Goal: Task Accomplishment & Management: Manage account settings

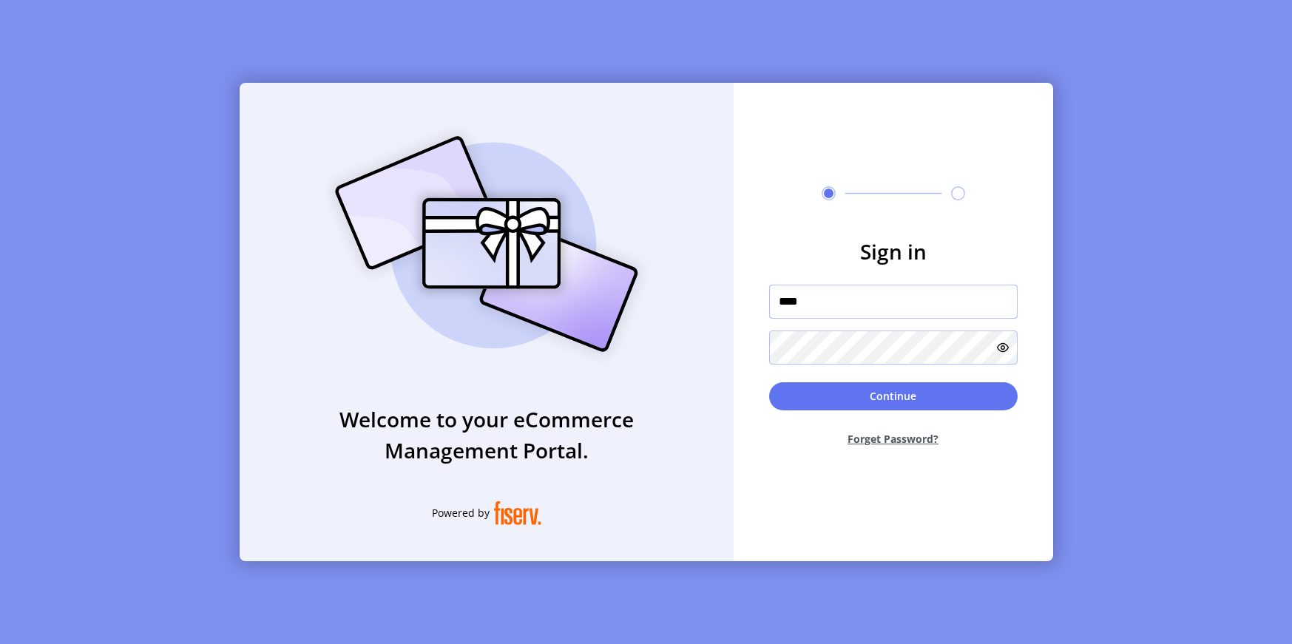
click at [769, 322] on div at bounding box center [769, 322] width 0 height 0
type input "**********"
click at [914, 393] on button "Continue" at bounding box center [893, 396] width 248 height 28
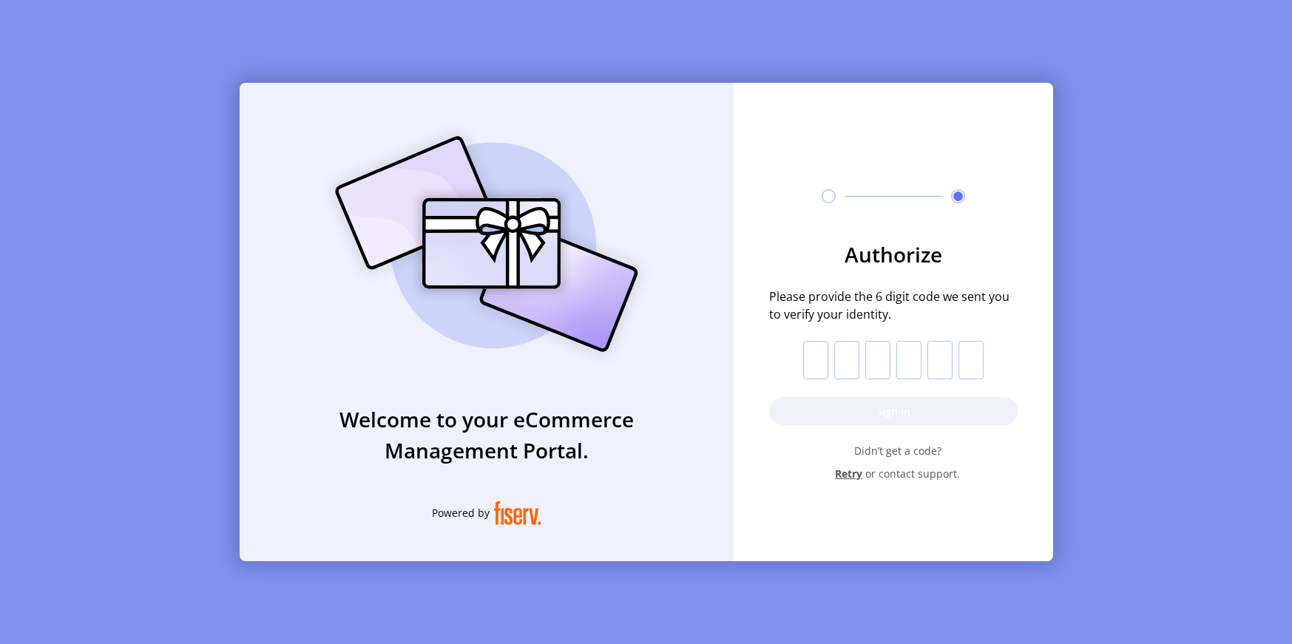
click at [812, 363] on input "text" at bounding box center [815, 360] width 25 height 38
type input "*"
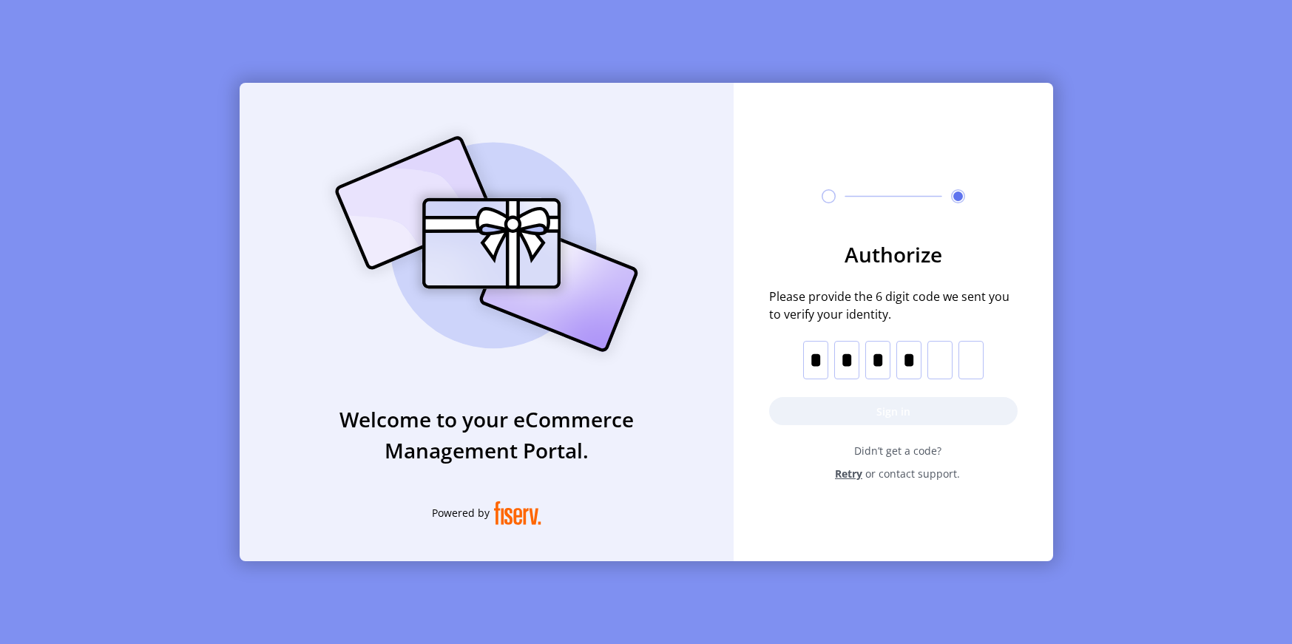
type input "*"
click at [876, 422] on button "Sign in" at bounding box center [893, 411] width 248 height 28
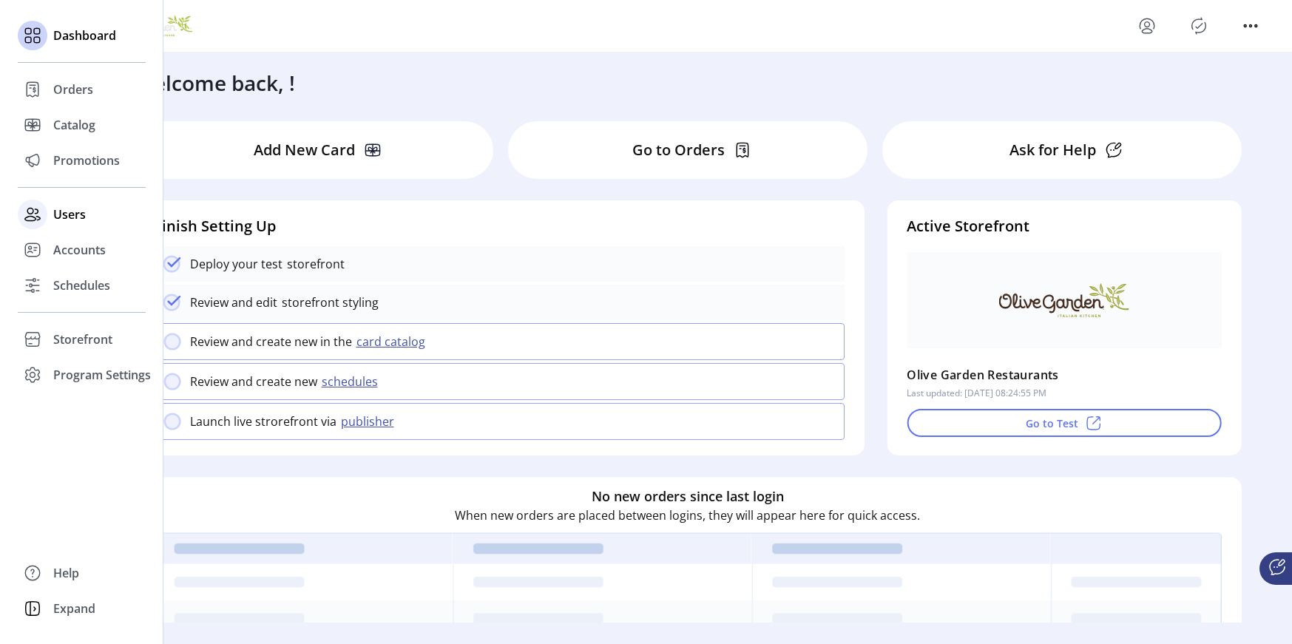
click at [63, 221] on span "Users" at bounding box center [69, 215] width 33 height 18
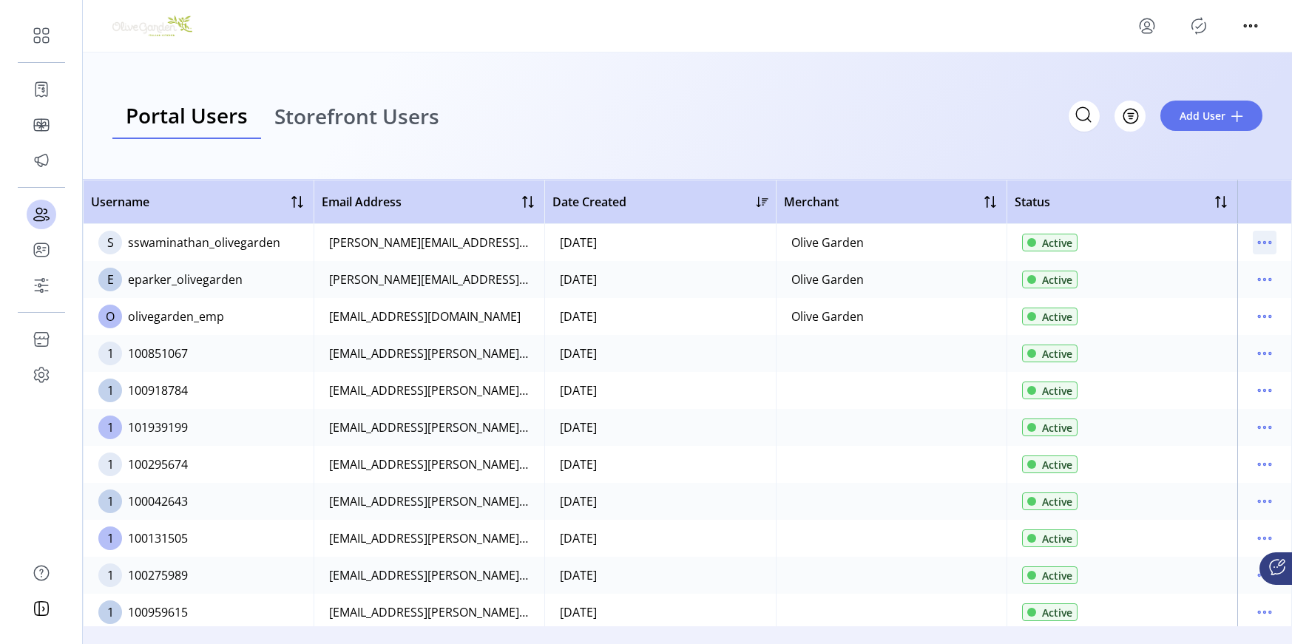
click at [1259, 237] on icon "menu" at bounding box center [1265, 243] width 24 height 24
click at [1238, 263] on link "Edit Details" at bounding box center [1195, 272] width 141 height 24
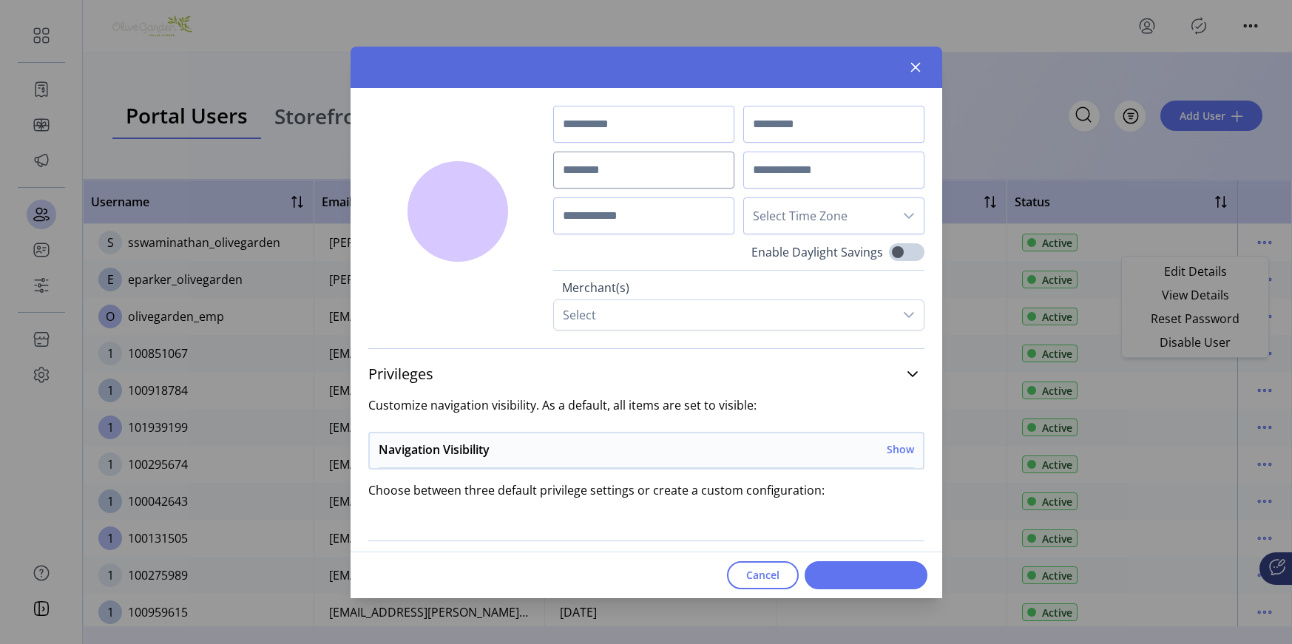
type input "***"
type input "**********"
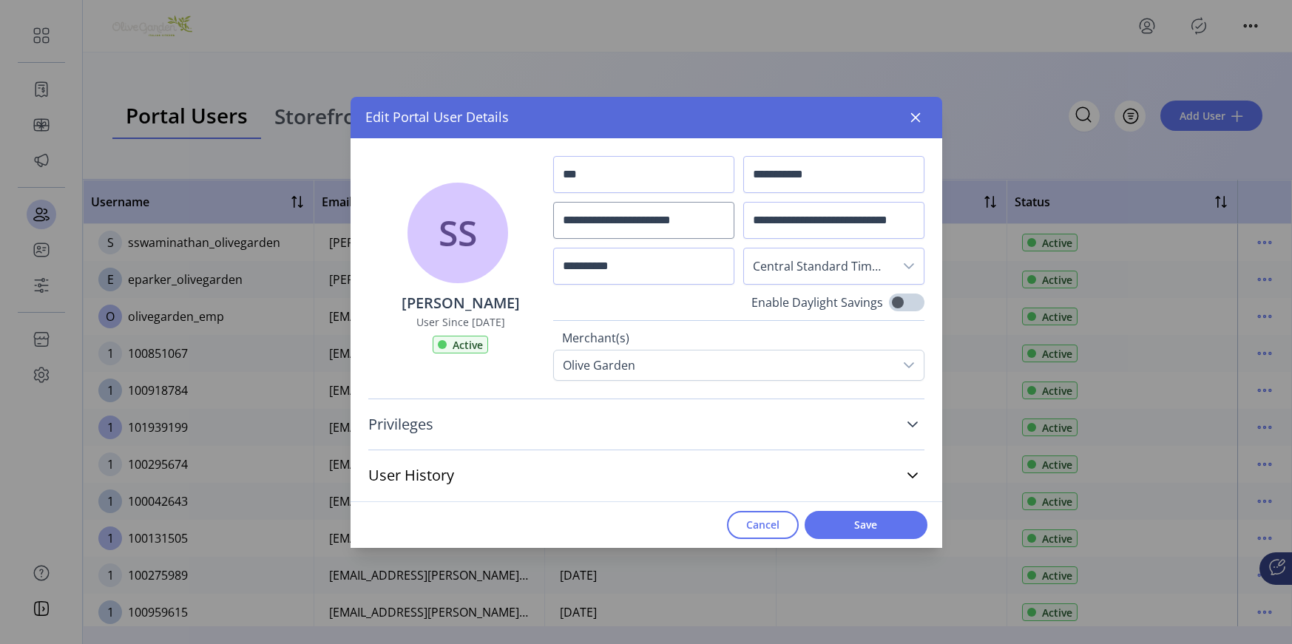
click at [649, 422] on link "Privileges" at bounding box center [646, 424] width 556 height 33
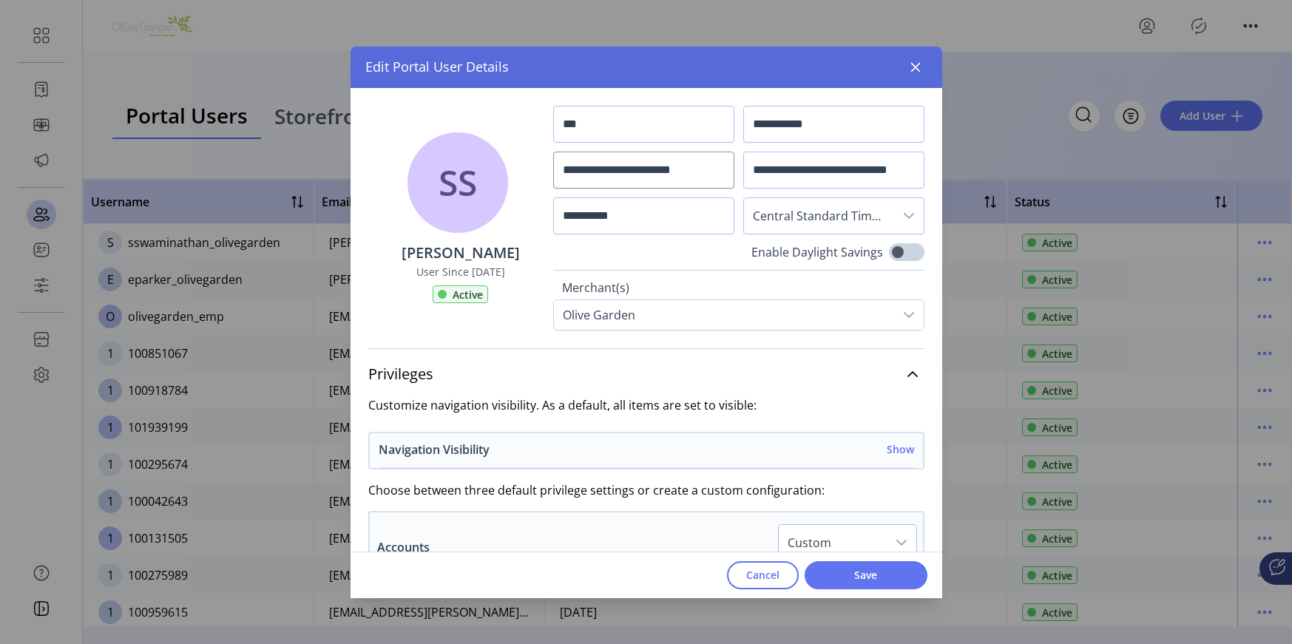
click at [895, 450] on h6 "Show" at bounding box center [900, 449] width 27 height 16
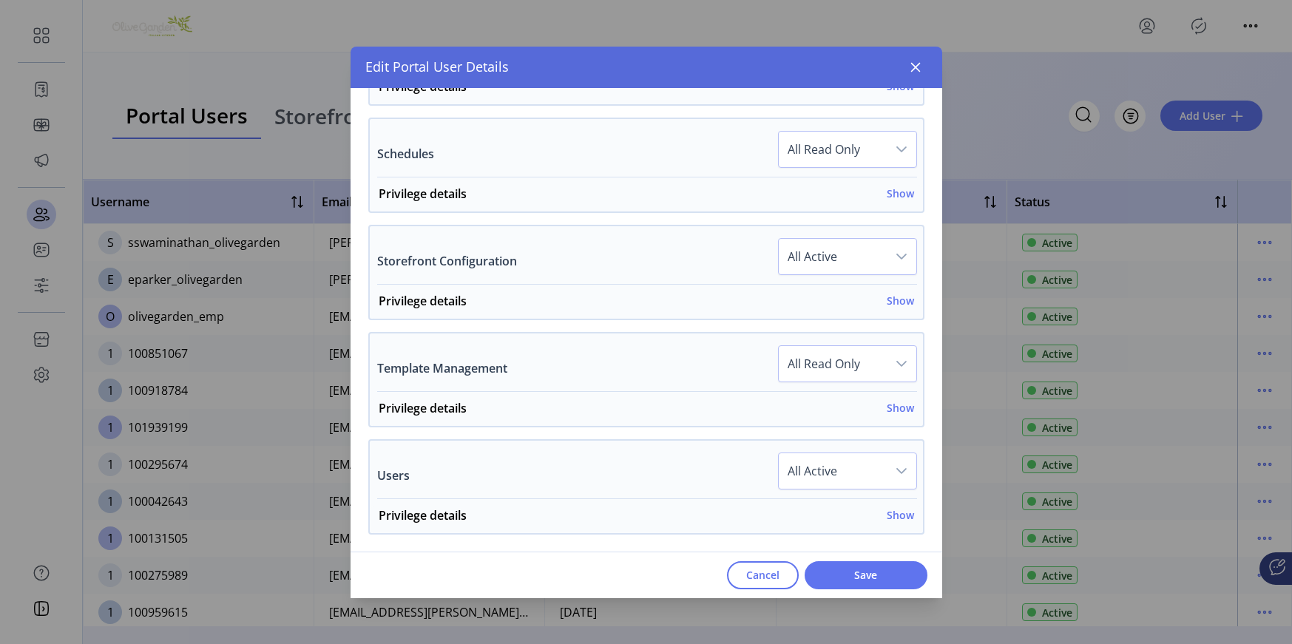
scroll to position [1367, 0]
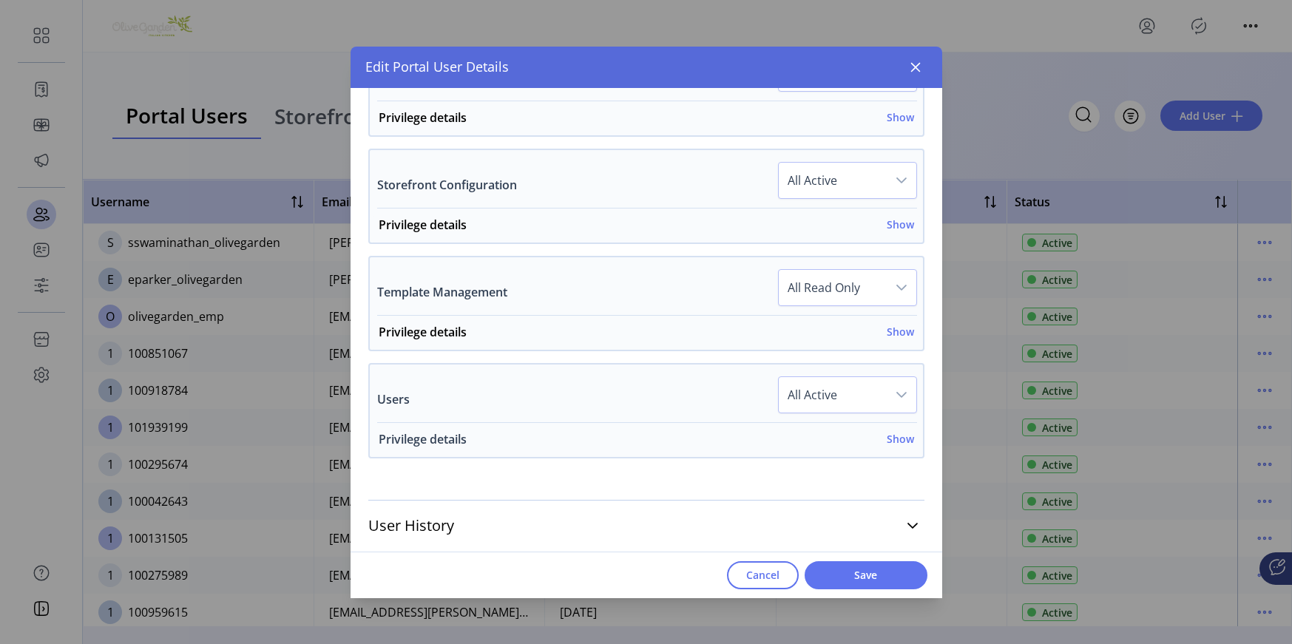
click at [896, 436] on h6 "Show" at bounding box center [900, 439] width 27 height 16
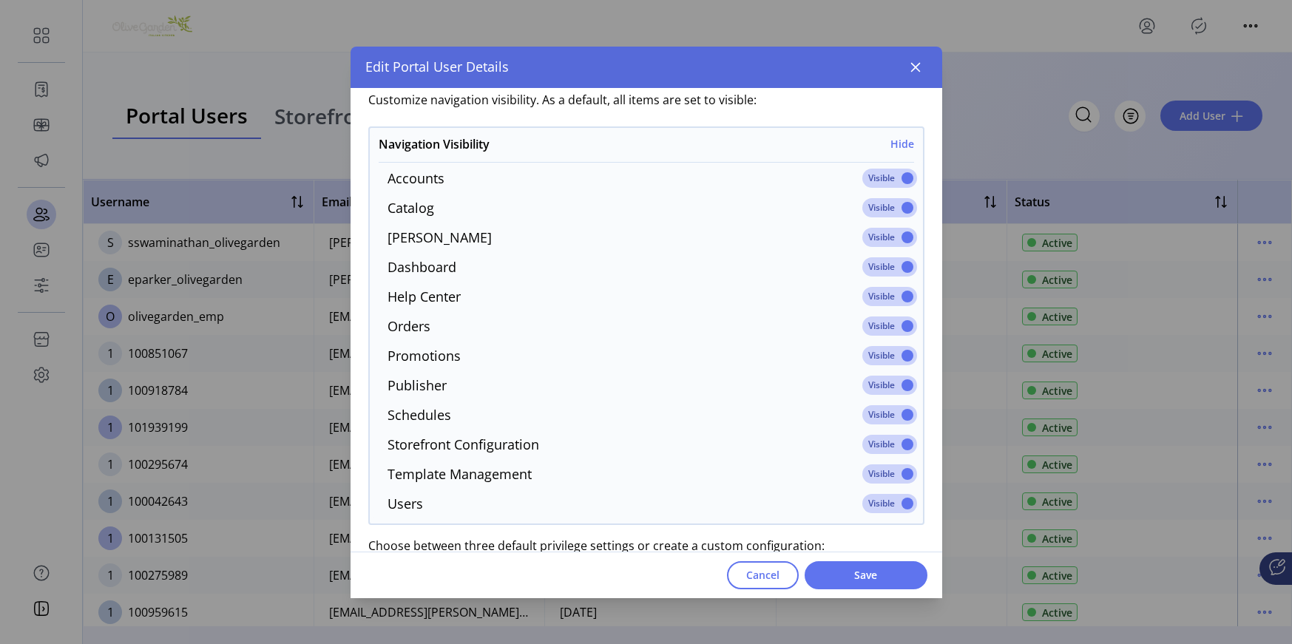
scroll to position [301, 0]
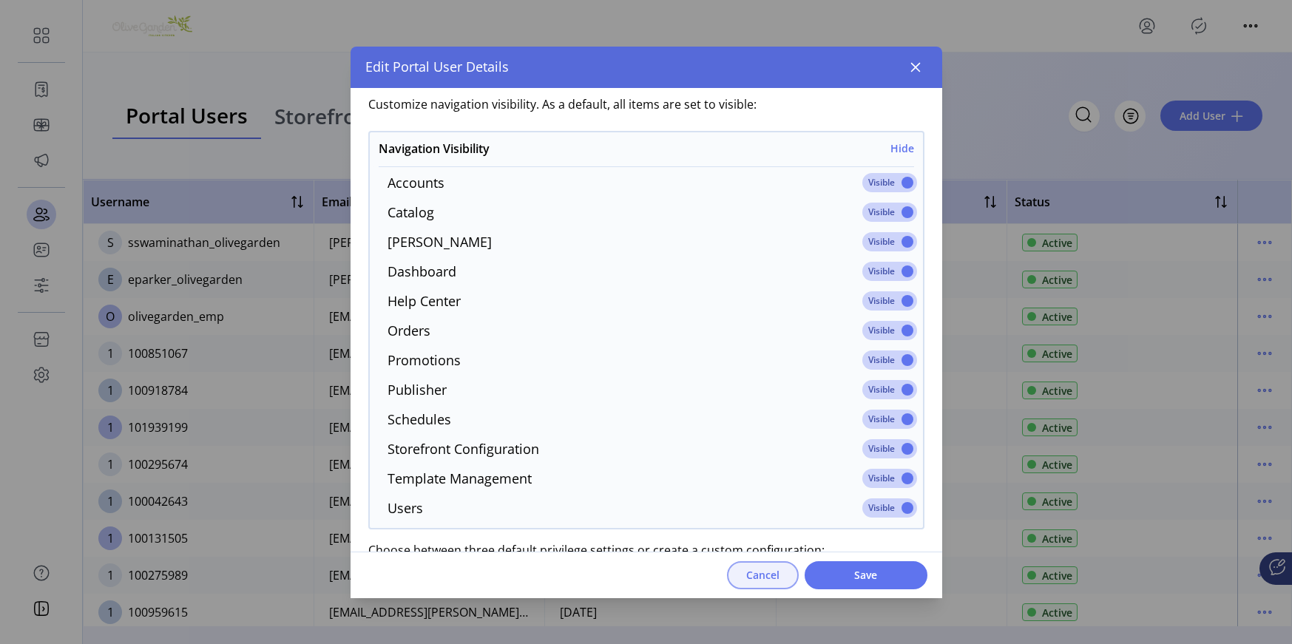
click at [749, 575] on span "Cancel" at bounding box center [762, 575] width 33 height 16
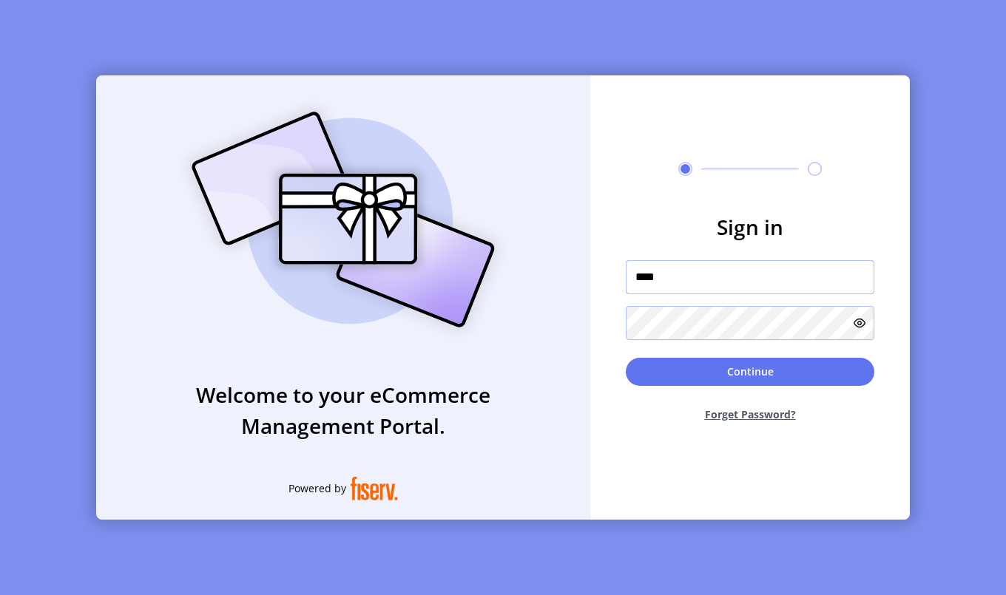
click at [626, 297] on div at bounding box center [626, 297] width 0 height 0
type input "**********"
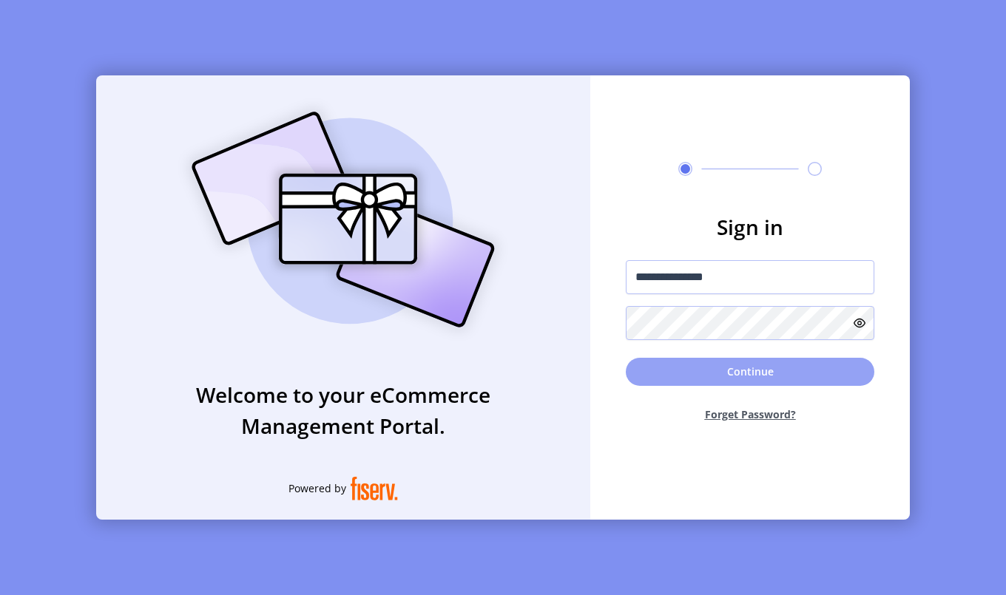
click at [815, 379] on button "Continue" at bounding box center [750, 372] width 248 height 28
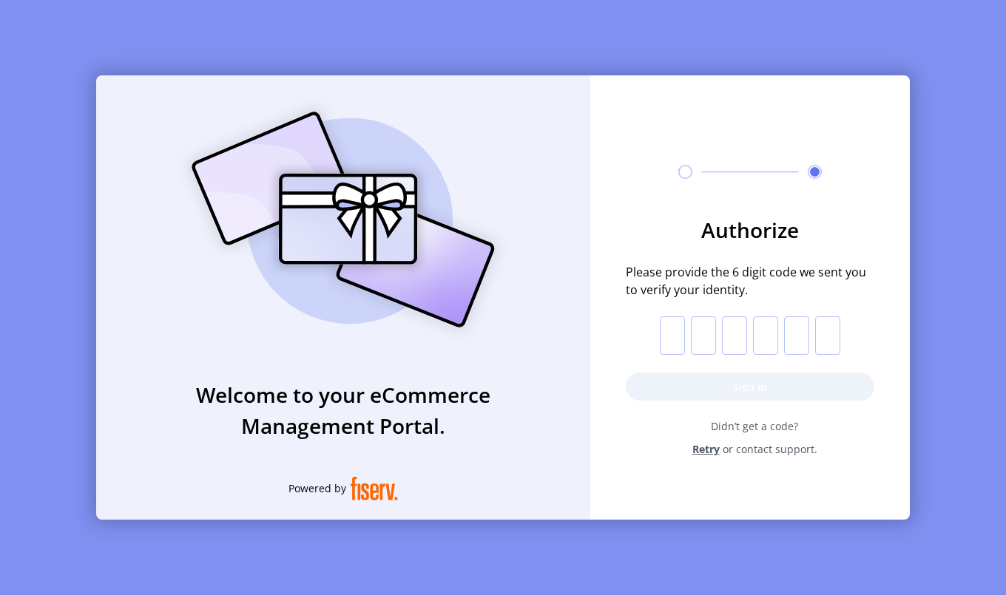
click at [683, 334] on input "text" at bounding box center [672, 335] width 25 height 38
type input "*"
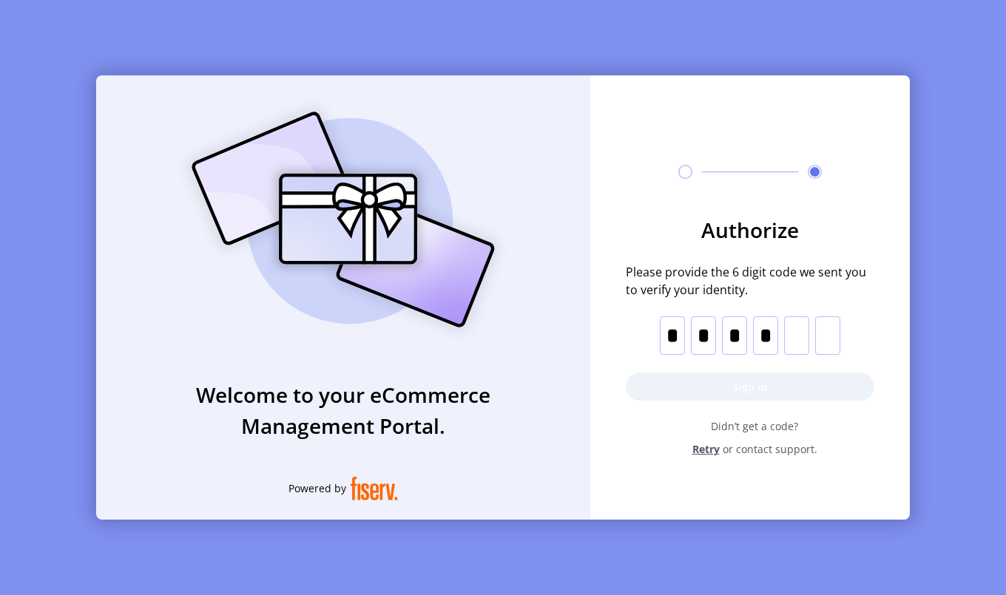
type input "*"
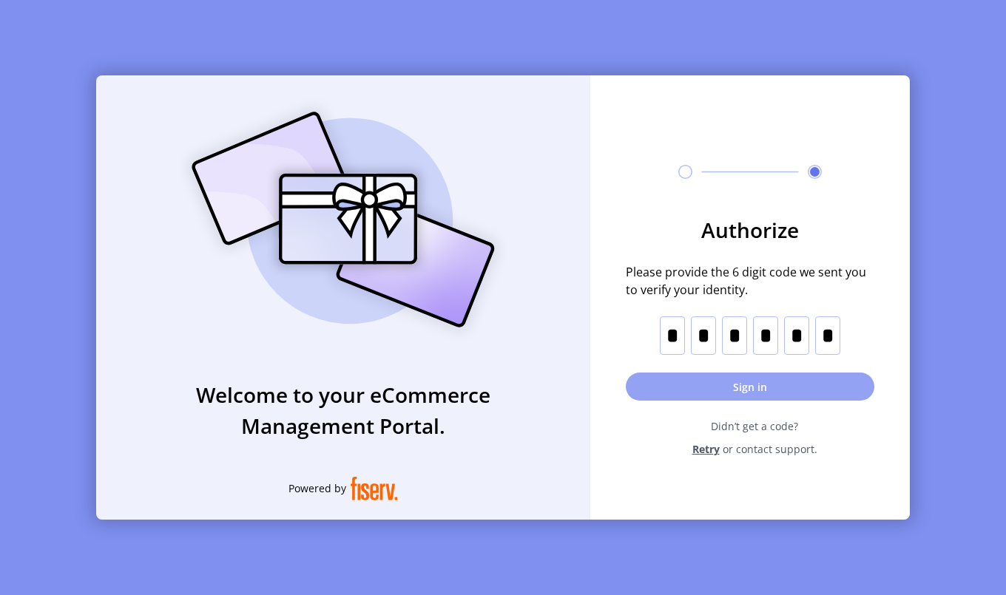
type input "*"
click at [707, 378] on button "Sign in" at bounding box center [750, 387] width 248 height 28
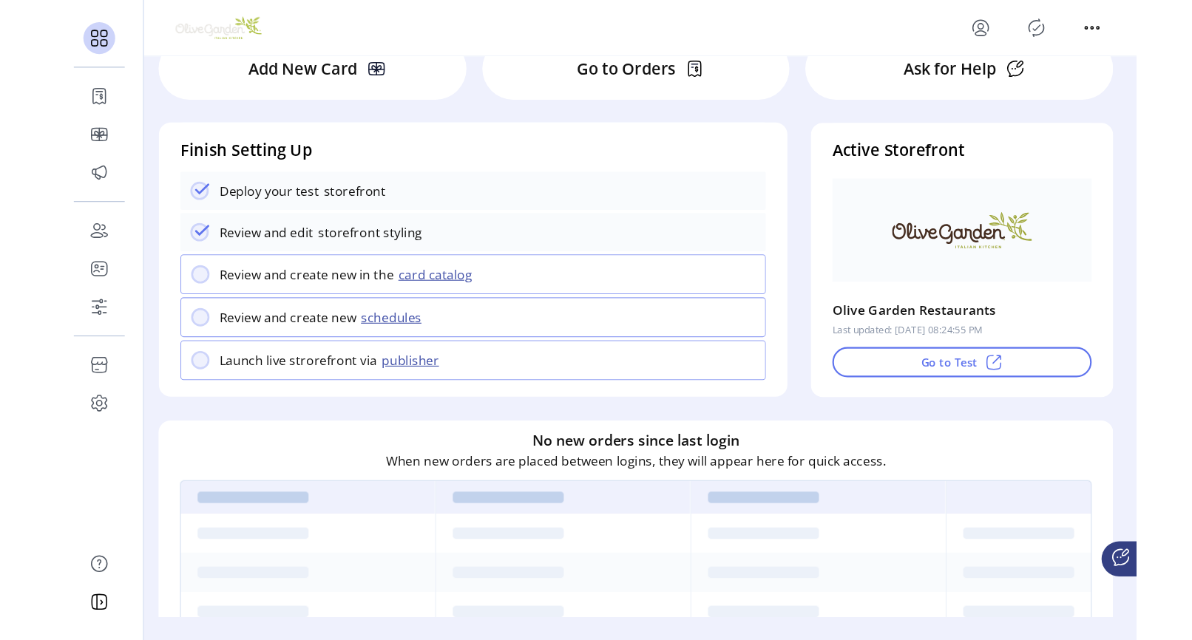
scroll to position [87, 0]
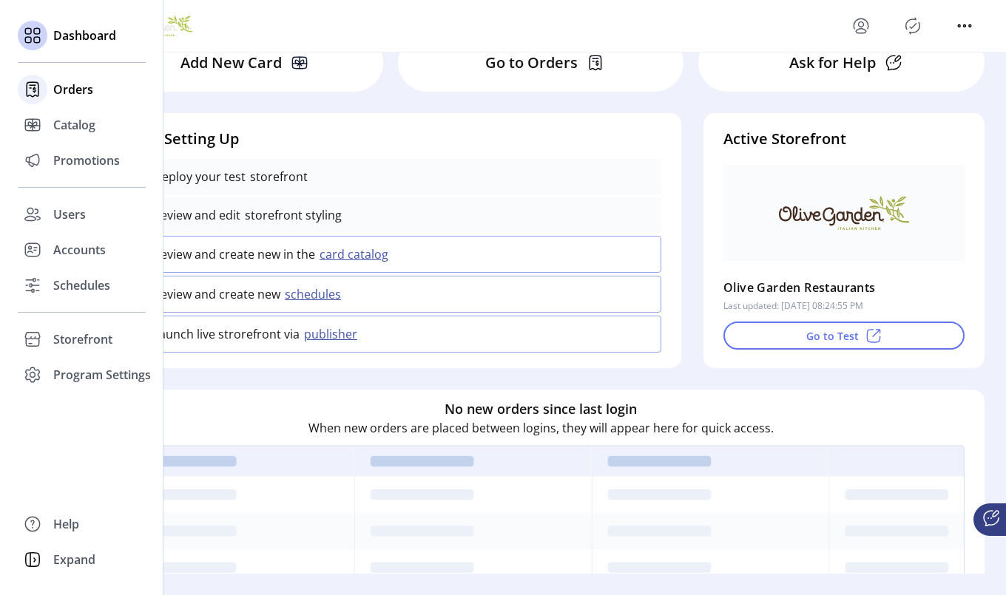
click at [62, 96] on span "Orders" at bounding box center [73, 90] width 40 height 18
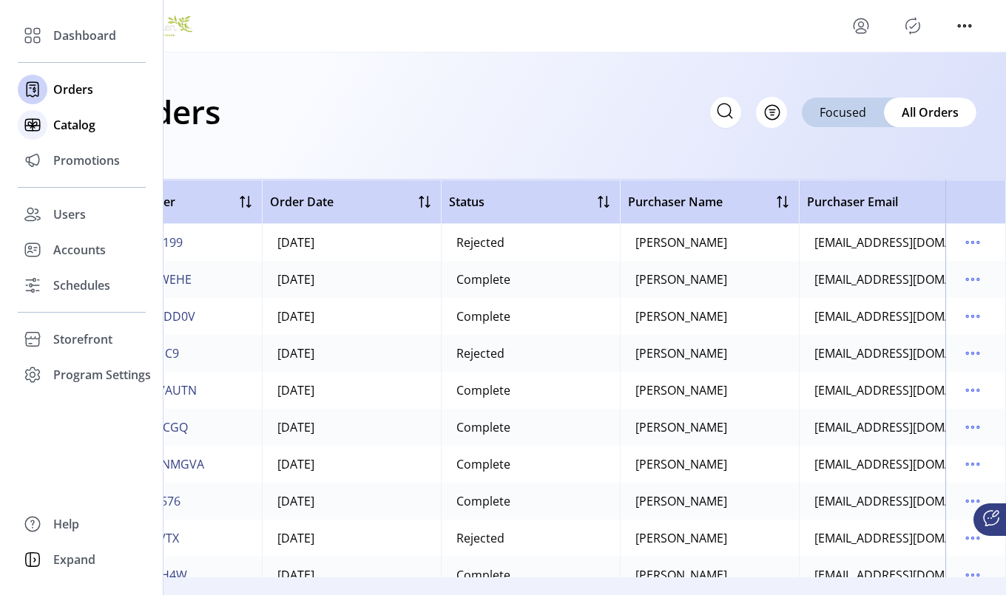
click at [36, 126] on icon at bounding box center [32, 126] width 14 height 0
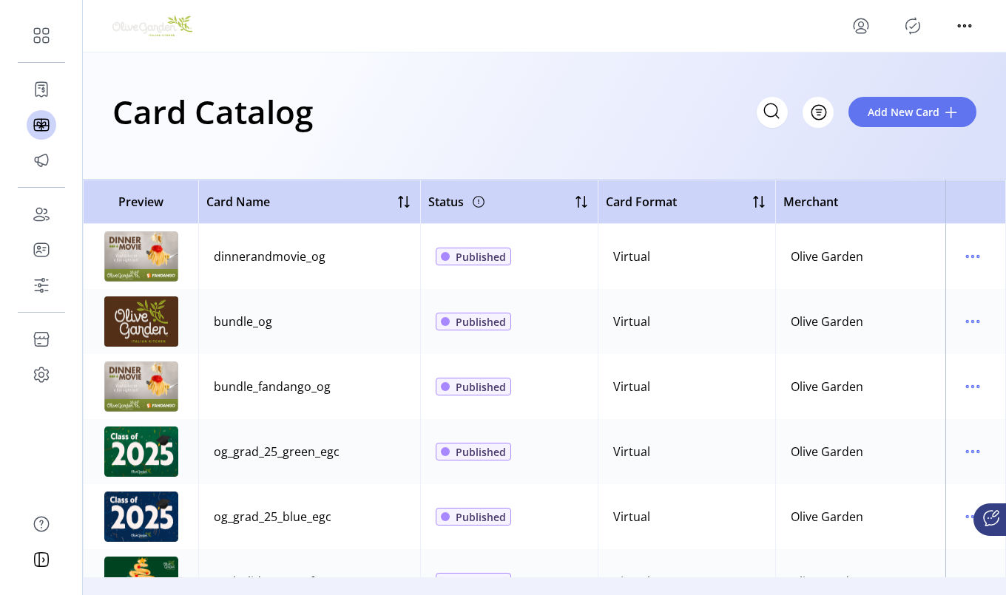
click at [862, 27] on icon "menu" at bounding box center [861, 26] width 24 height 24
click at [884, 89] on span "Sign Out" at bounding box center [914, 84] width 111 height 12
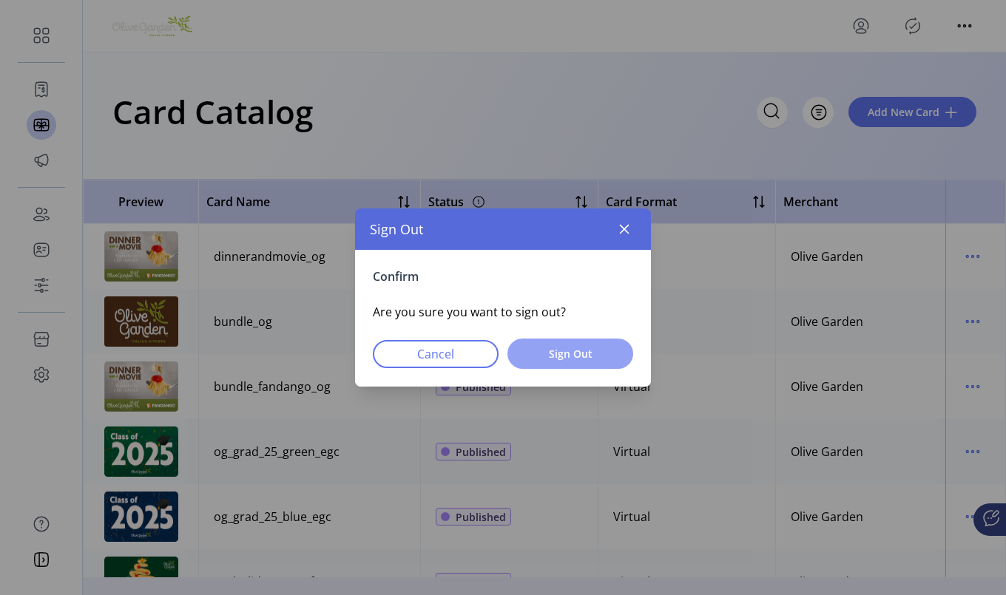
click at [566, 356] on span "Sign Out" at bounding box center [570, 354] width 87 height 16
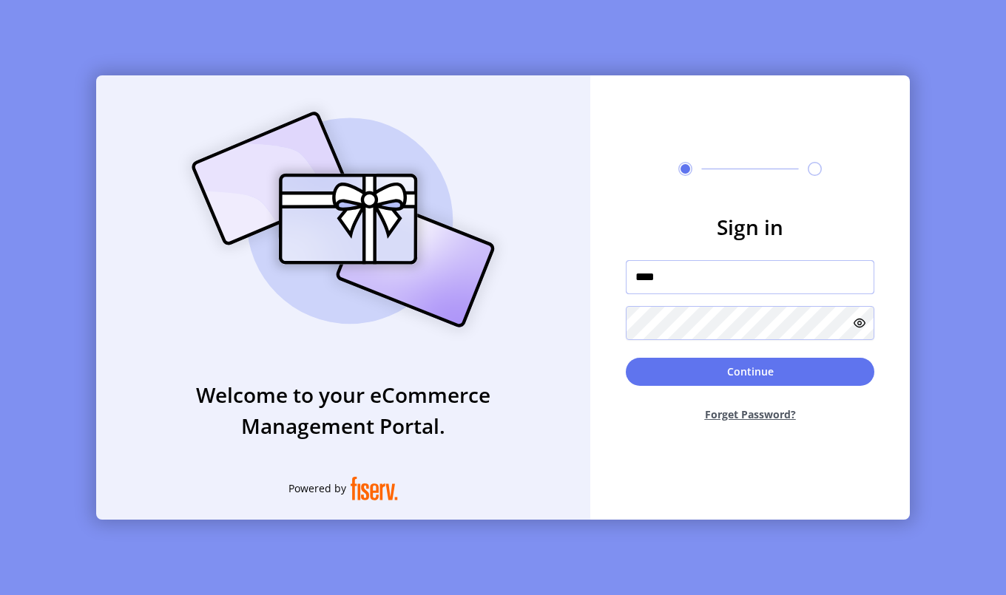
click at [626, 297] on div at bounding box center [626, 297] width 0 height 0
type input "**********"
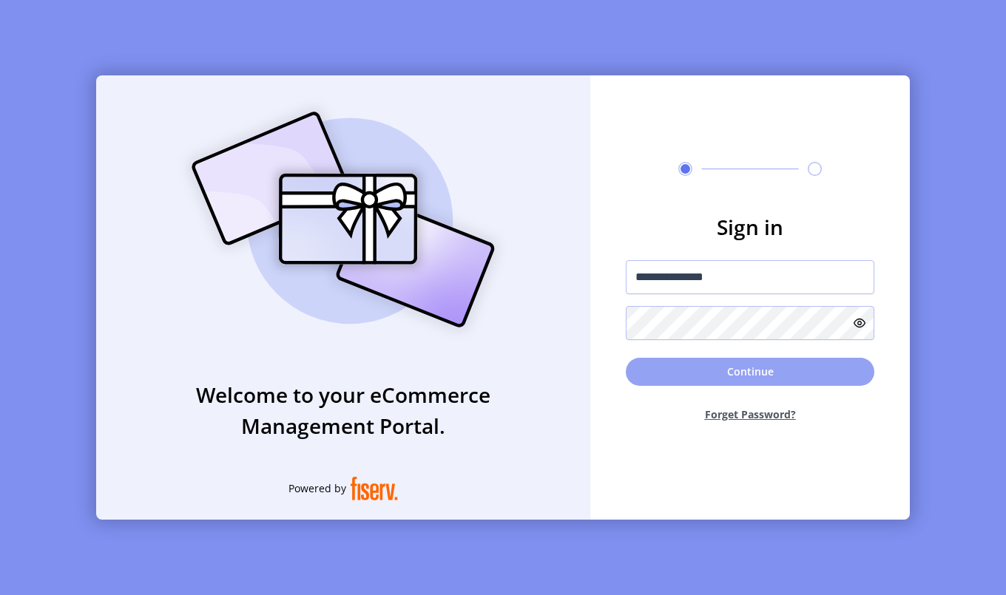
click at [713, 365] on button "Continue" at bounding box center [750, 372] width 248 height 28
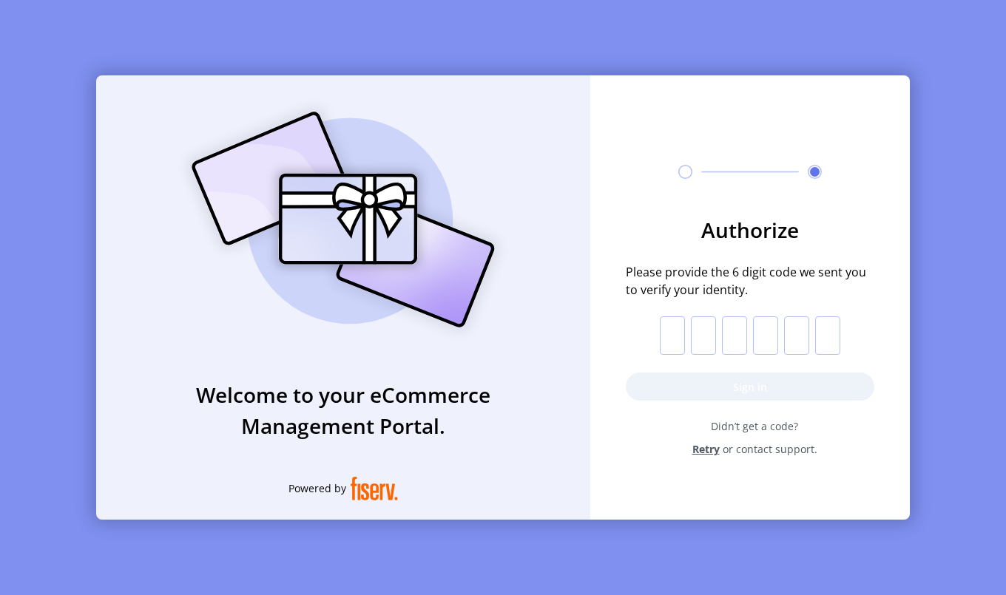
click at [671, 335] on input "text" at bounding box center [672, 335] width 25 height 38
type input "*"
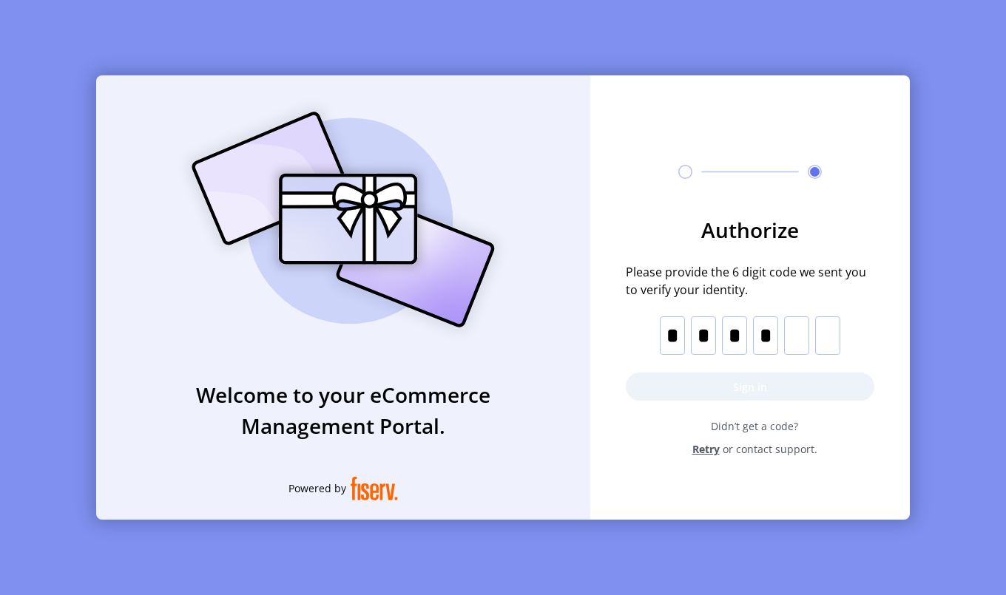
type input "*"
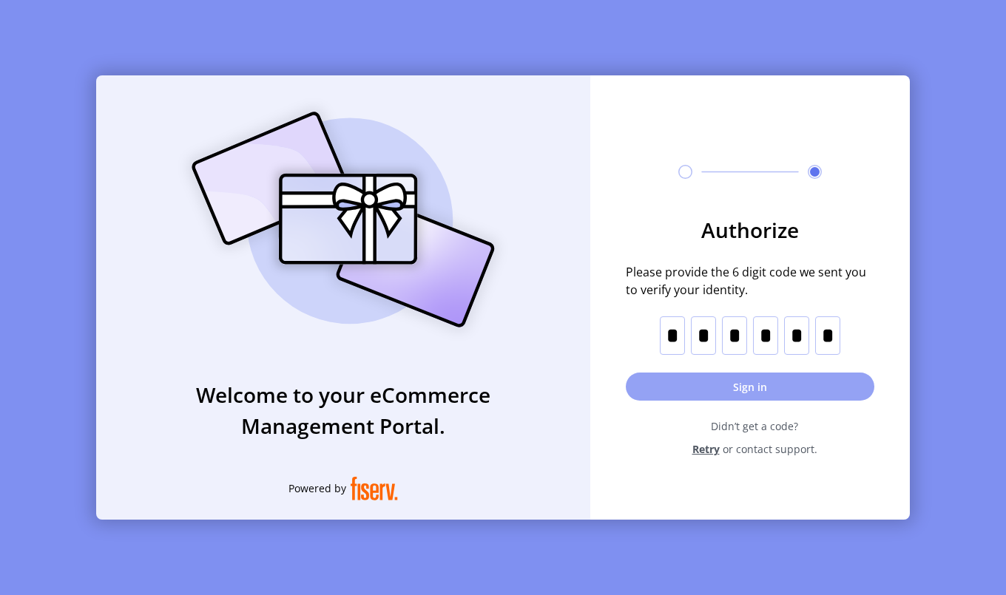
type input "*"
click at [720, 387] on button "Sign in" at bounding box center [750, 387] width 248 height 28
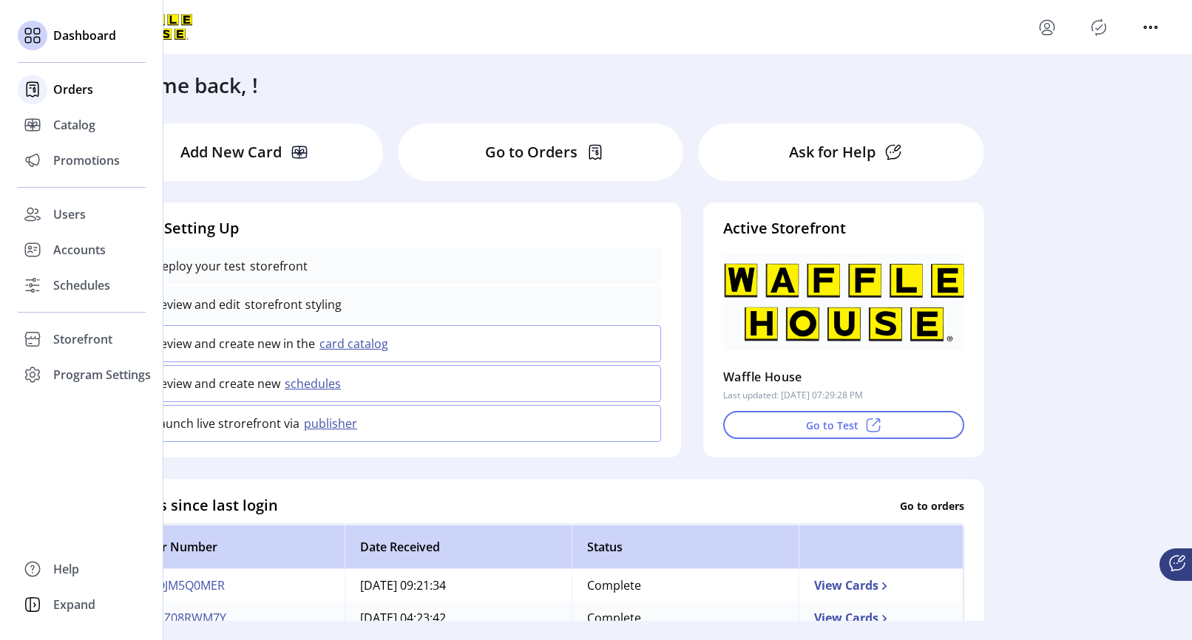
click at [52, 89] on div "Orders" at bounding box center [82, 89] width 128 height 35
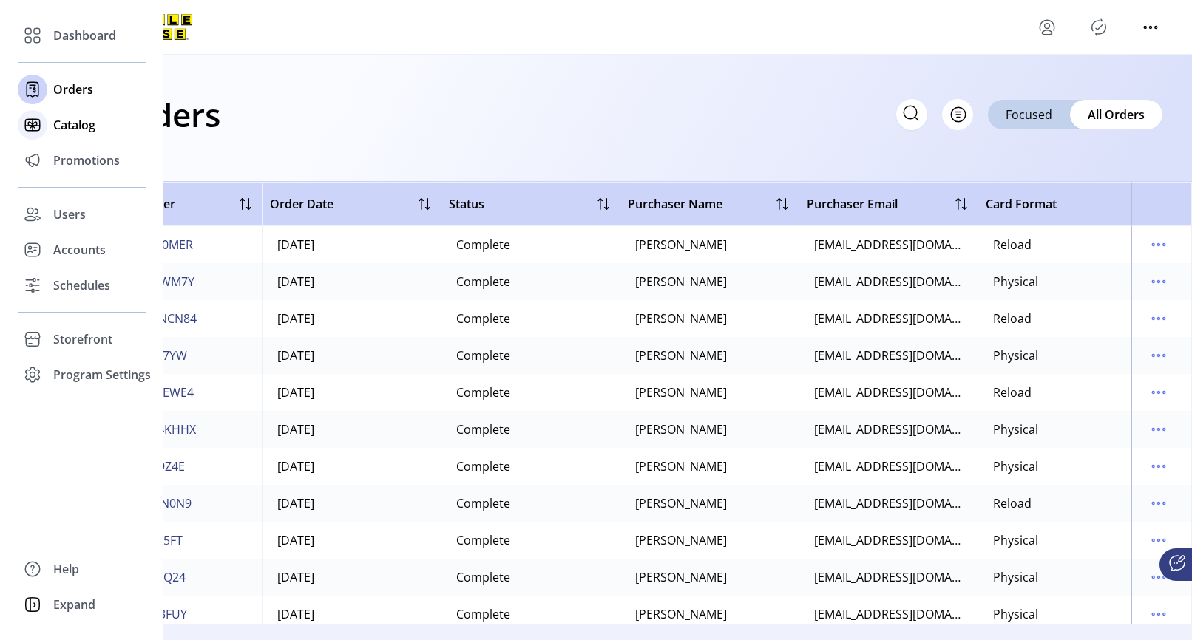
click at [63, 129] on span "Catalog" at bounding box center [74, 125] width 42 height 18
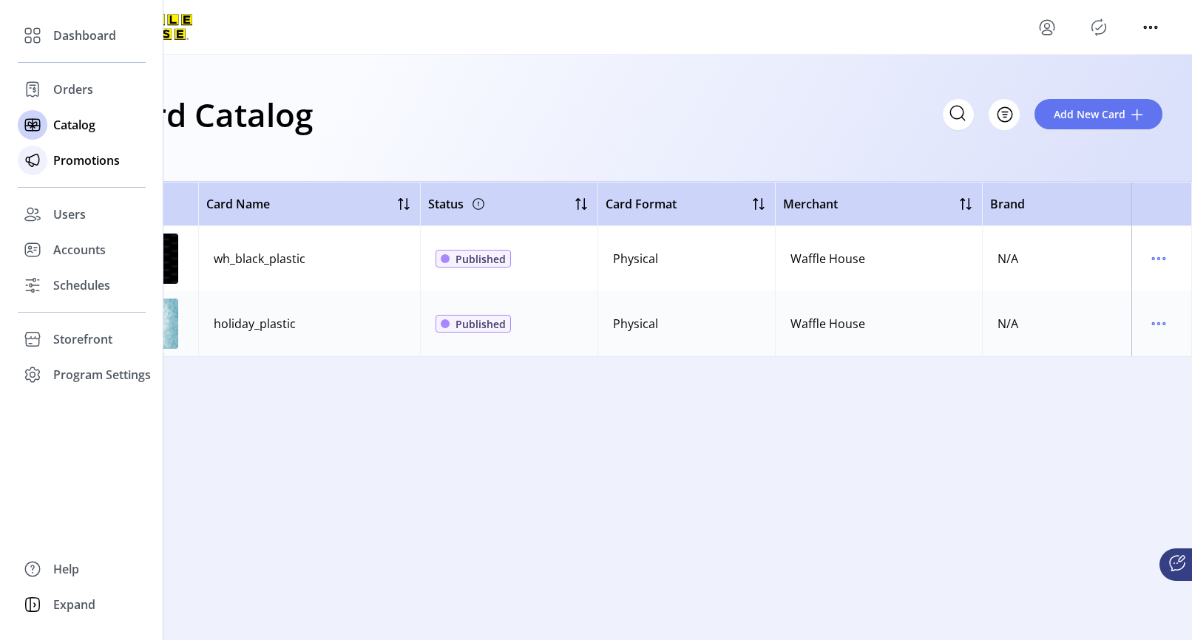
click at [72, 159] on span "Promotions" at bounding box center [86, 161] width 67 height 18
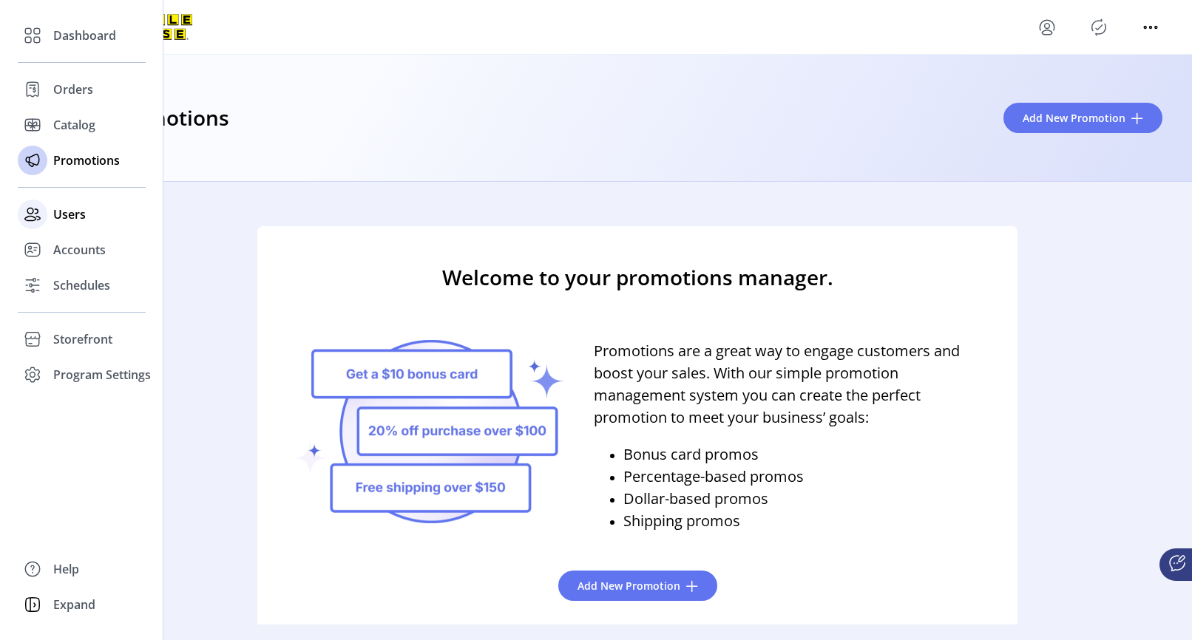
click at [62, 211] on span "Users" at bounding box center [69, 215] width 33 height 18
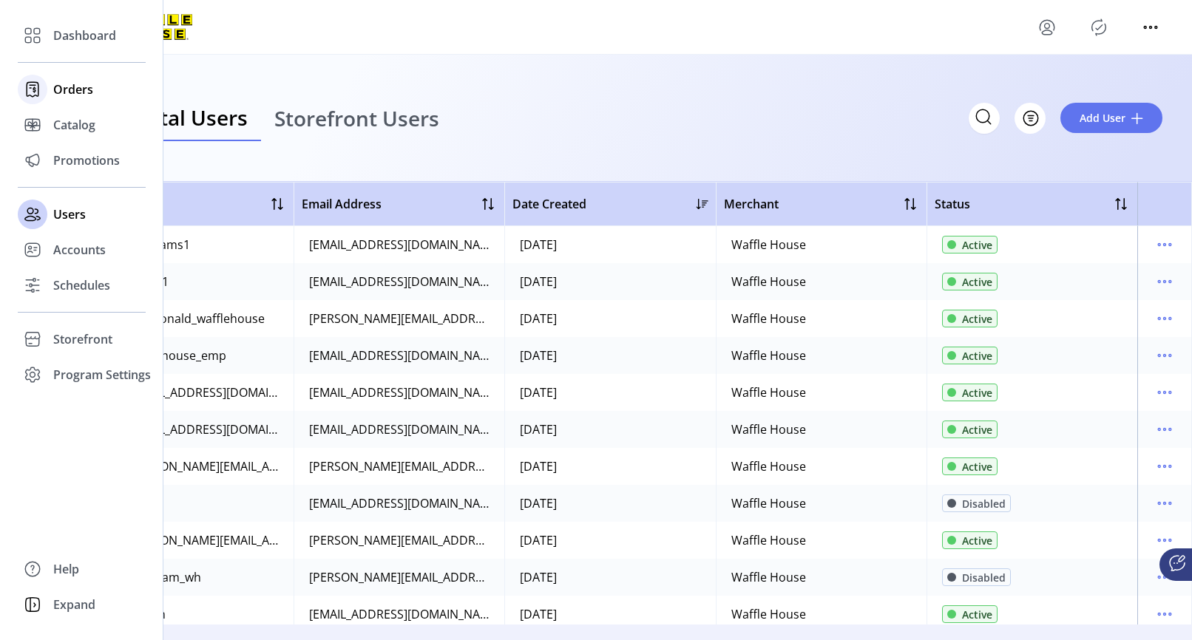
click at [78, 96] on span "Orders" at bounding box center [73, 90] width 40 height 18
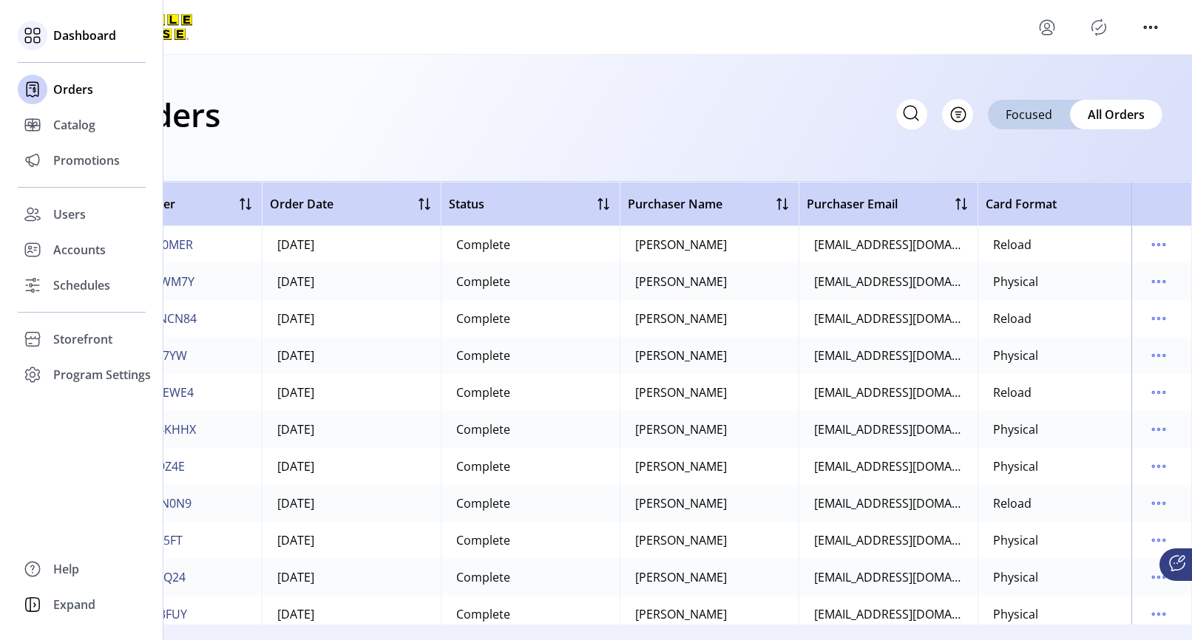
click at [78, 29] on span "Dashboard" at bounding box center [84, 36] width 63 height 18
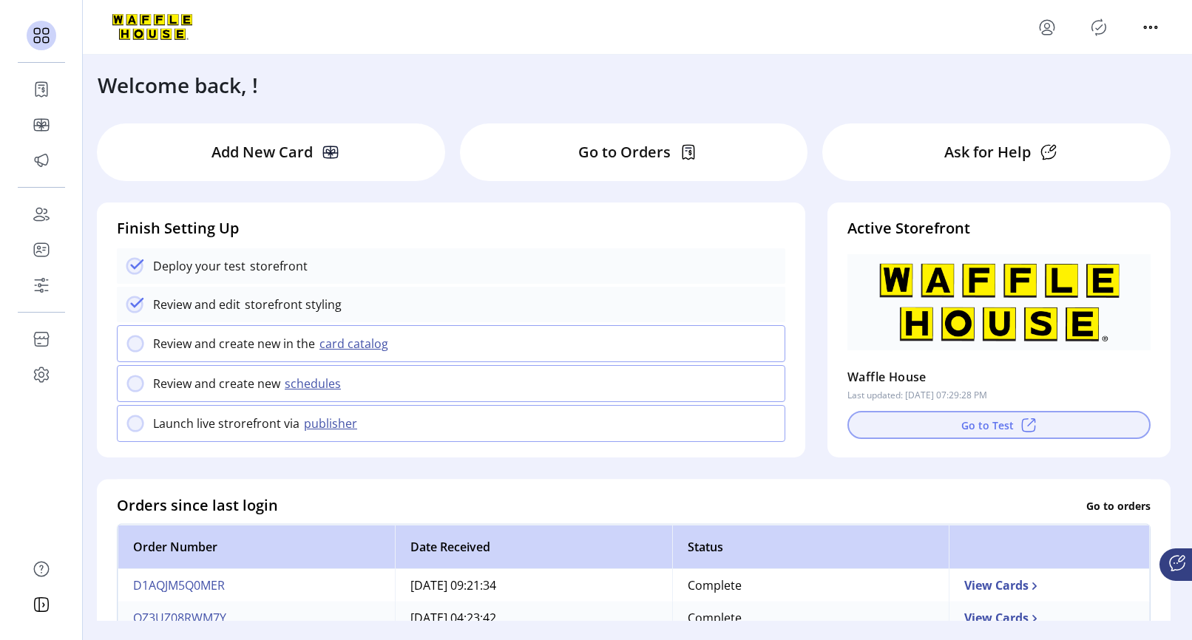
click at [993, 433] on button "Go to Test" at bounding box center [998, 425] width 303 height 28
click at [1054, 34] on icon "menu" at bounding box center [1047, 28] width 24 height 24
click at [1063, 87] on span "Sign Out" at bounding box center [1100, 86] width 111 height 12
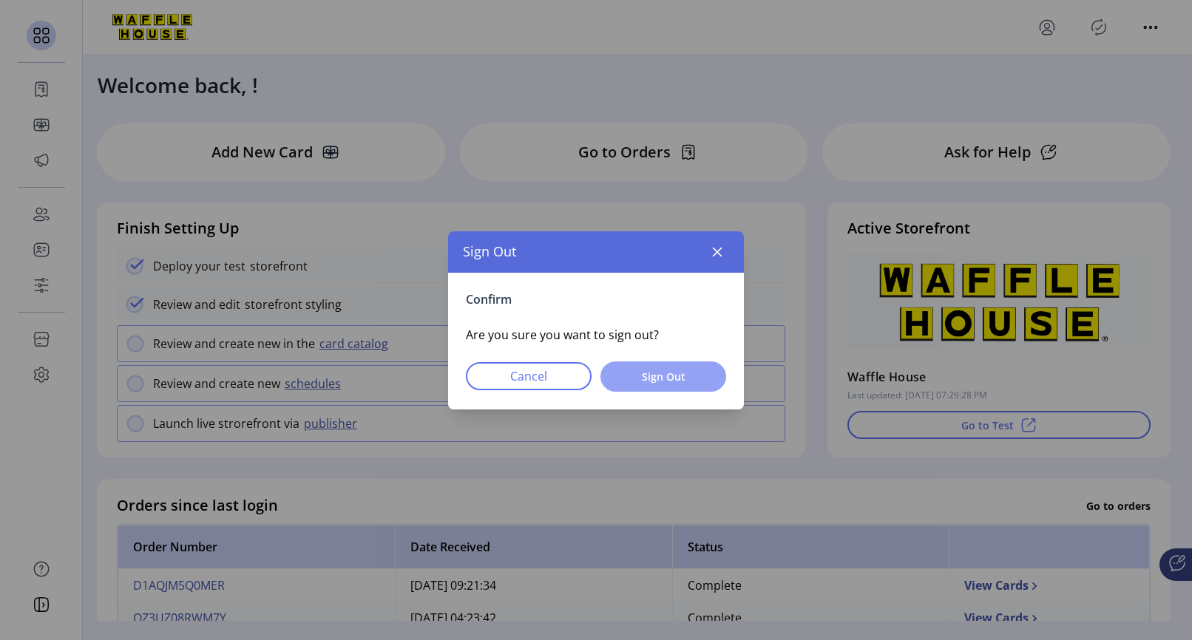
click at [693, 371] on span "Sign Out" at bounding box center [663, 377] width 87 height 16
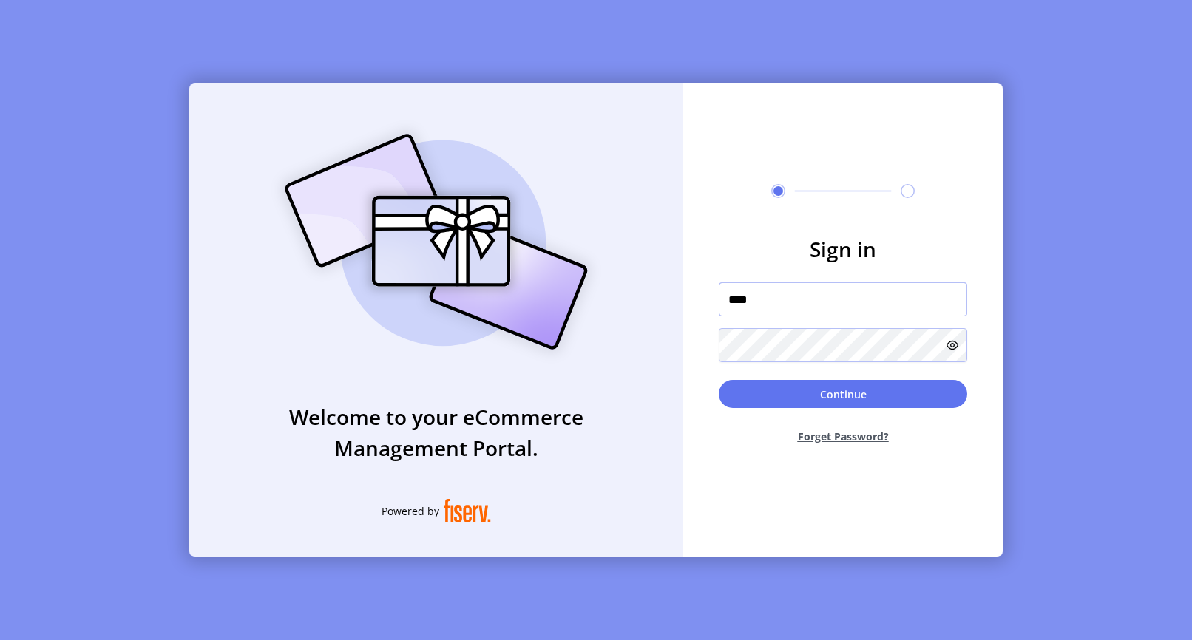
click at [719, 319] on div at bounding box center [719, 319] width 0 height 0
type input "**********"
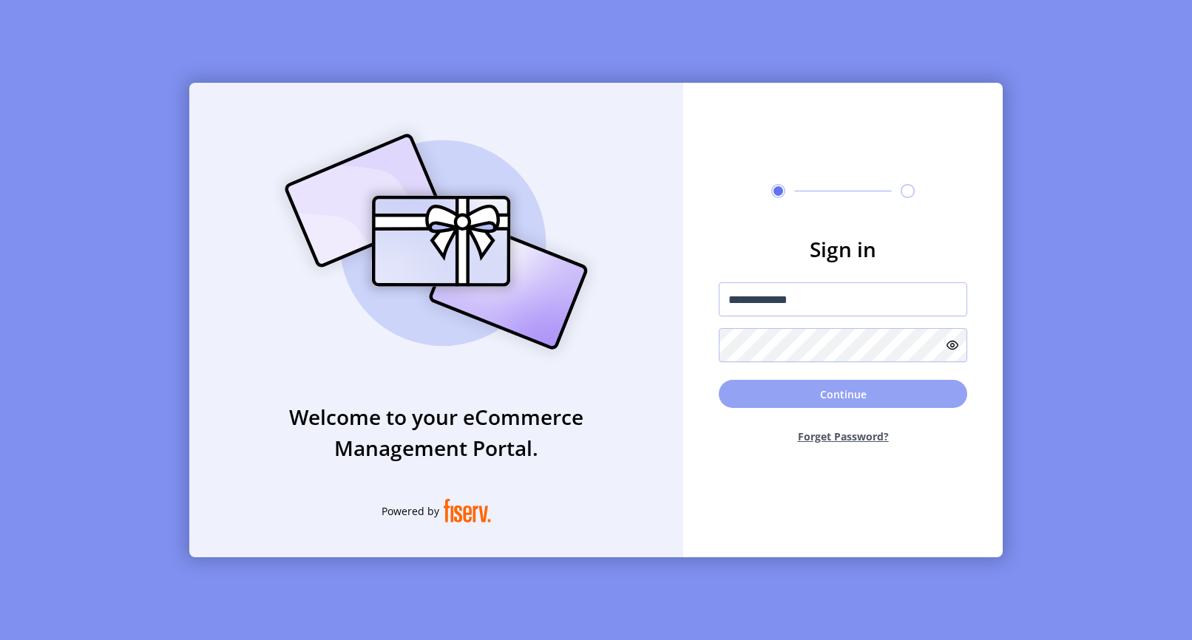
click at [852, 402] on button "Continue" at bounding box center [843, 394] width 248 height 28
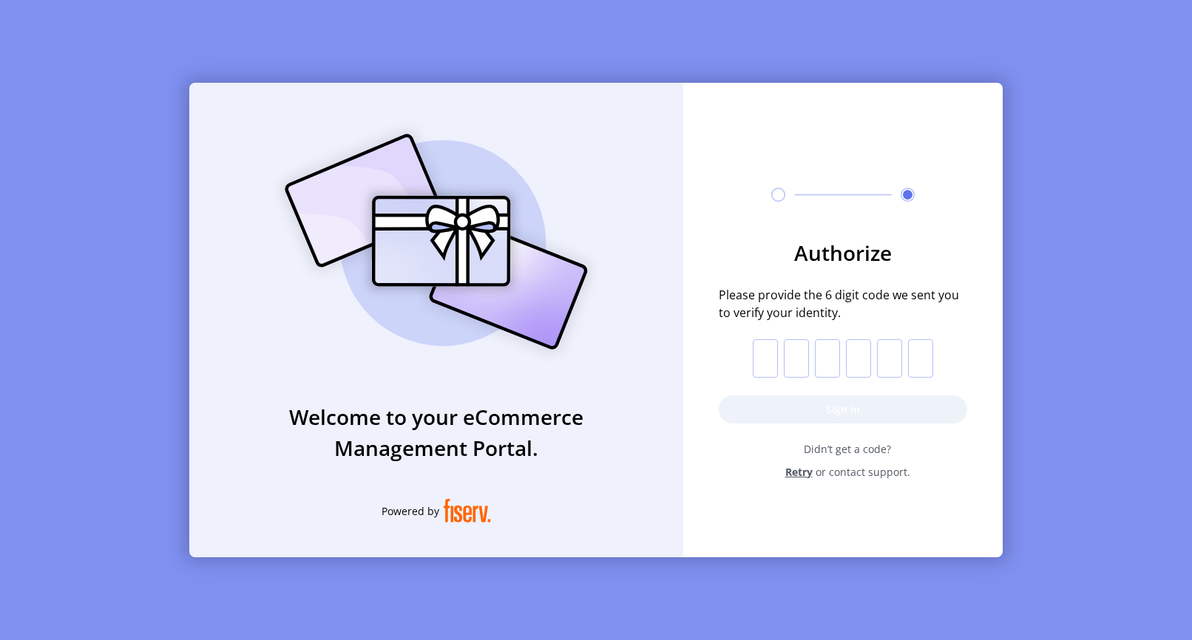
click at [755, 366] on input "text" at bounding box center [765, 358] width 25 height 38
type input "*"
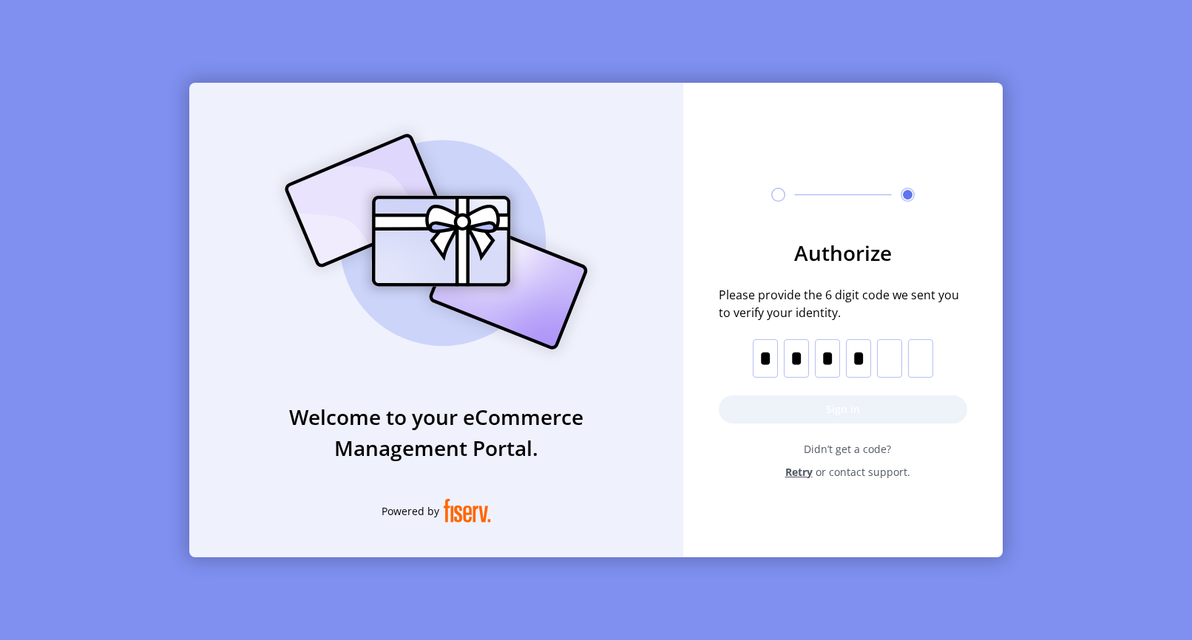
type input "*"
click at [809, 413] on button "Sign in" at bounding box center [843, 410] width 248 height 28
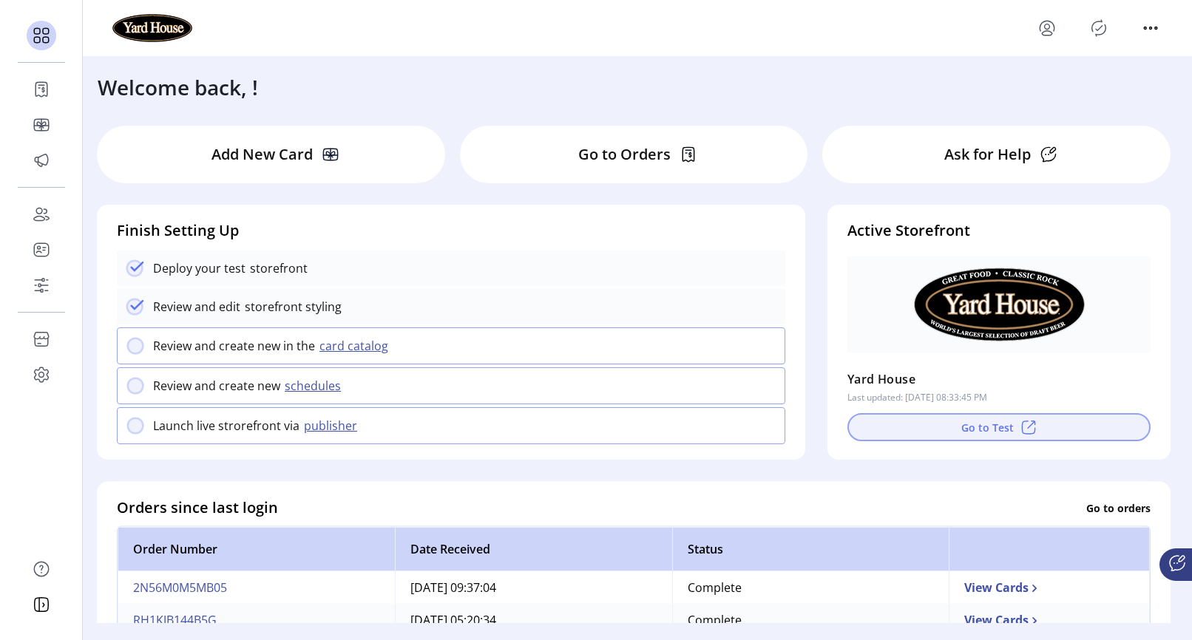
click at [1011, 419] on button "Go to Test" at bounding box center [998, 427] width 303 height 28
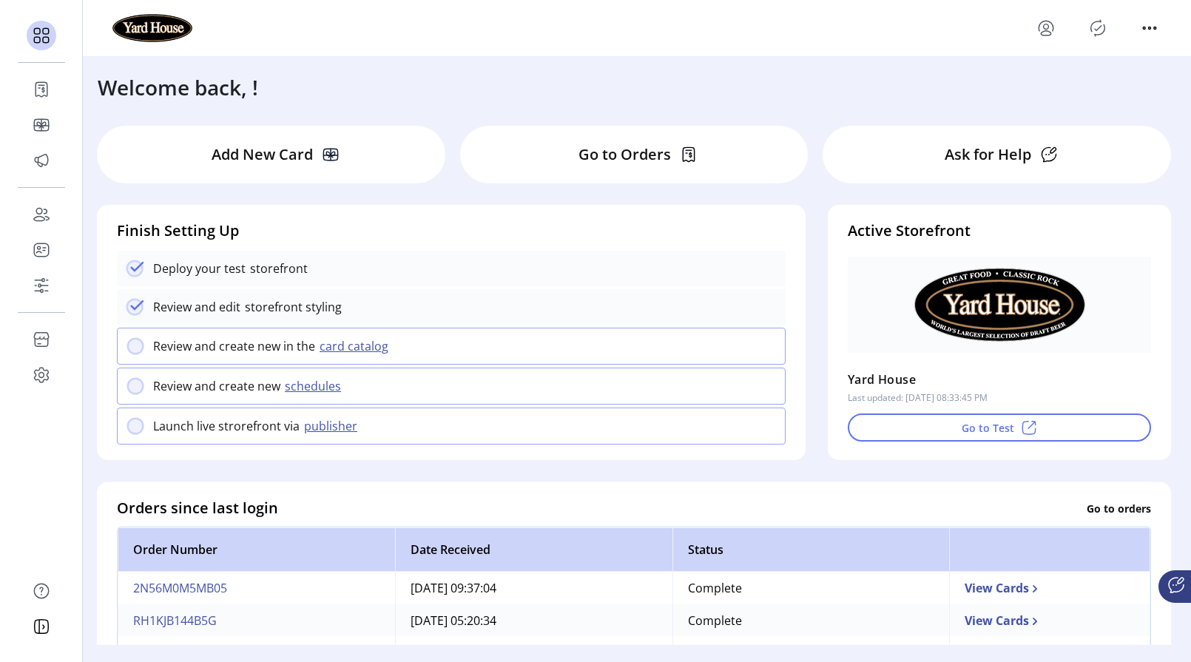
click at [288, 37] on div at bounding box center [636, 28] width 1049 height 28
click at [1094, 35] on icon "Publisher Panel" at bounding box center [1098, 28] width 14 height 16
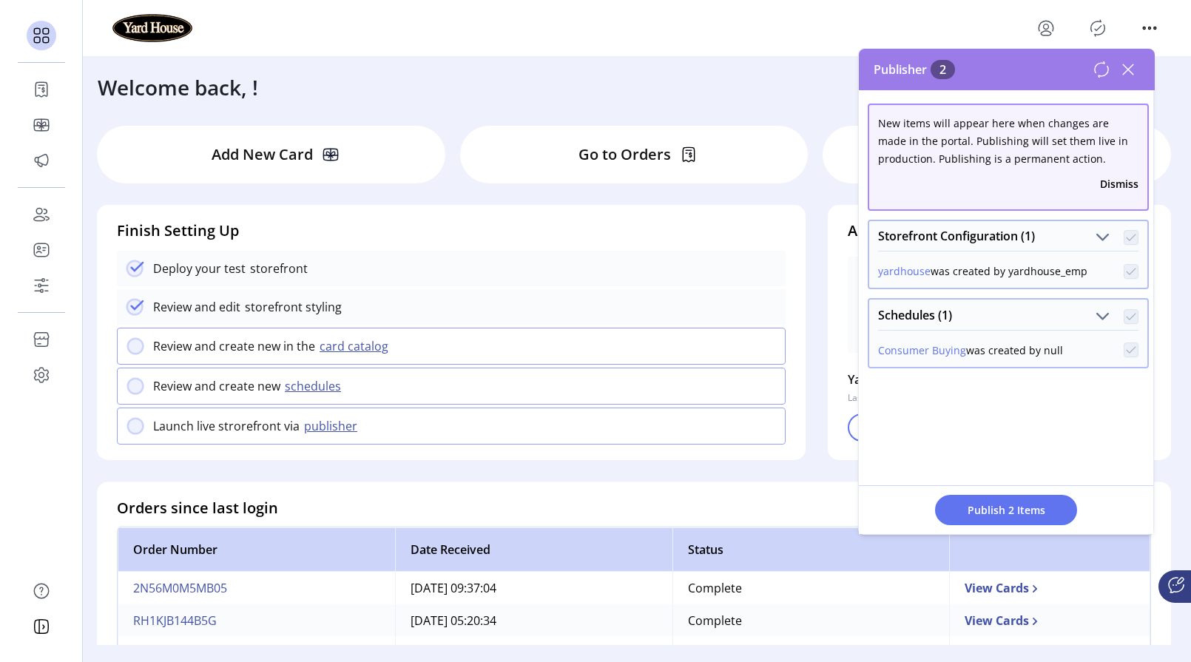
click at [1137, 72] on icon at bounding box center [1128, 70] width 24 height 24
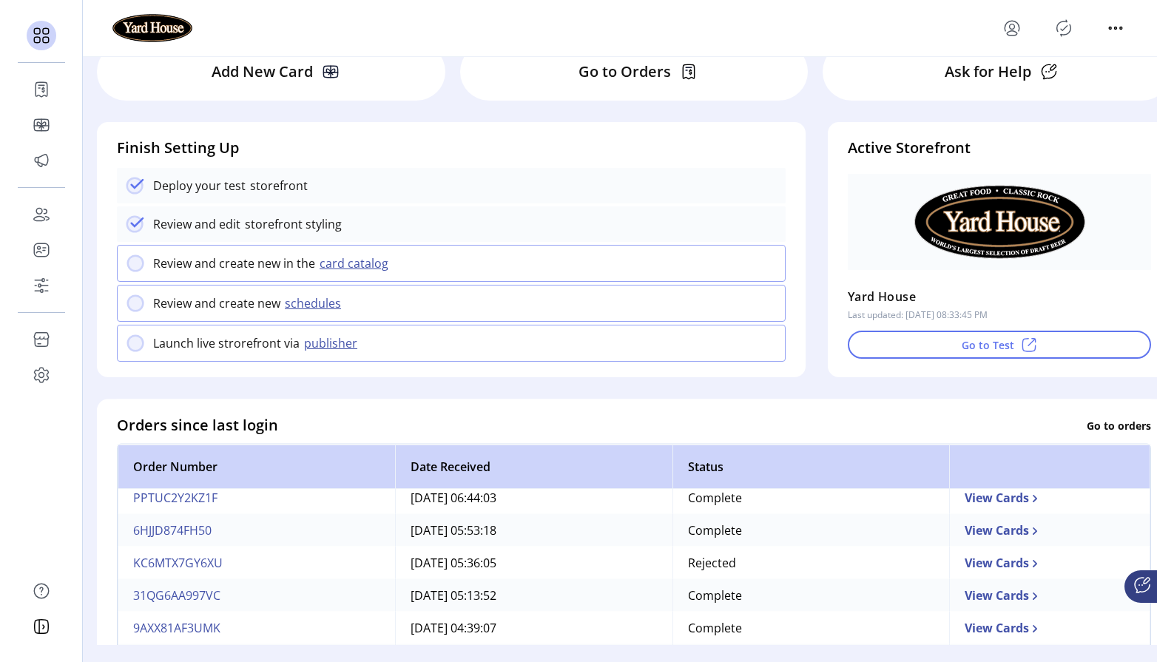
scroll to position [76, 0]
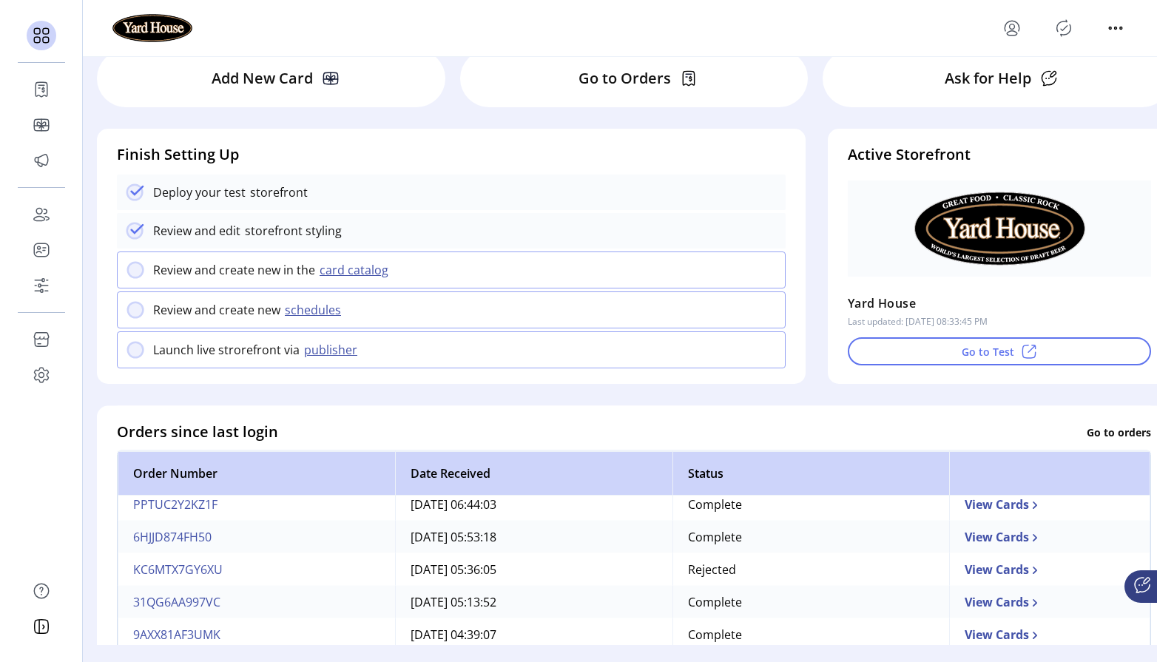
click at [1137, 583] on icon at bounding box center [1142, 585] width 18 height 18
click at [367, 308] on div "[PERSON_NAME] [PERSON_NAME], our smart concierge bot, is ready to help. Hi I’m …" at bounding box center [578, 331] width 1157 height 662
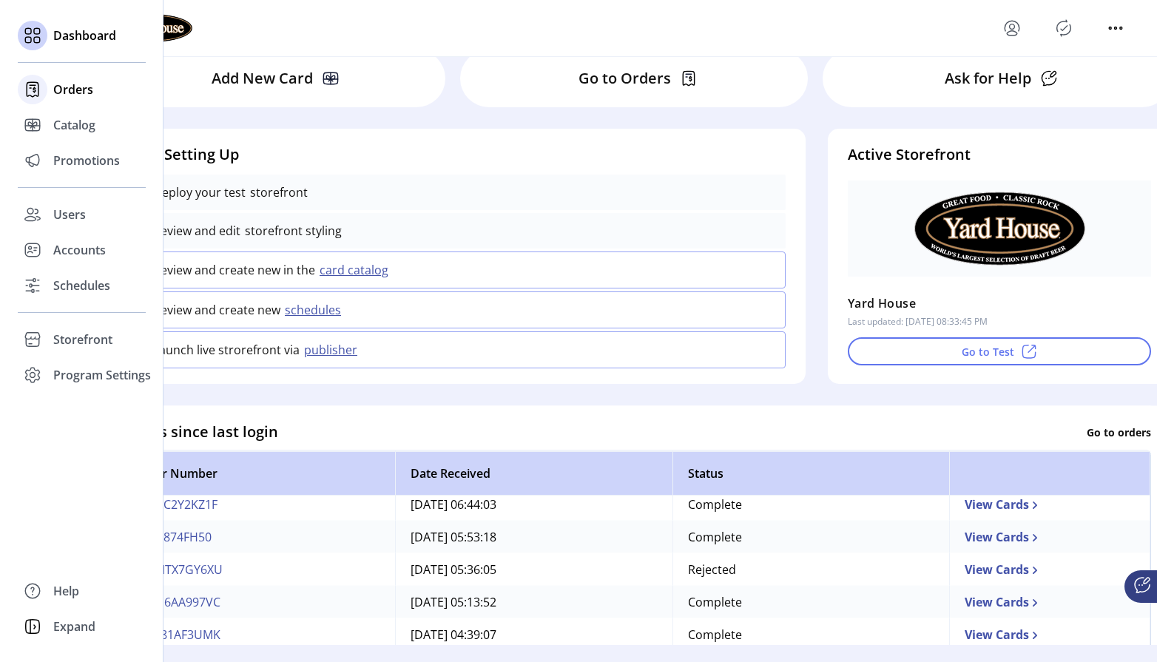
click at [53, 97] on span "Orders" at bounding box center [73, 90] width 40 height 18
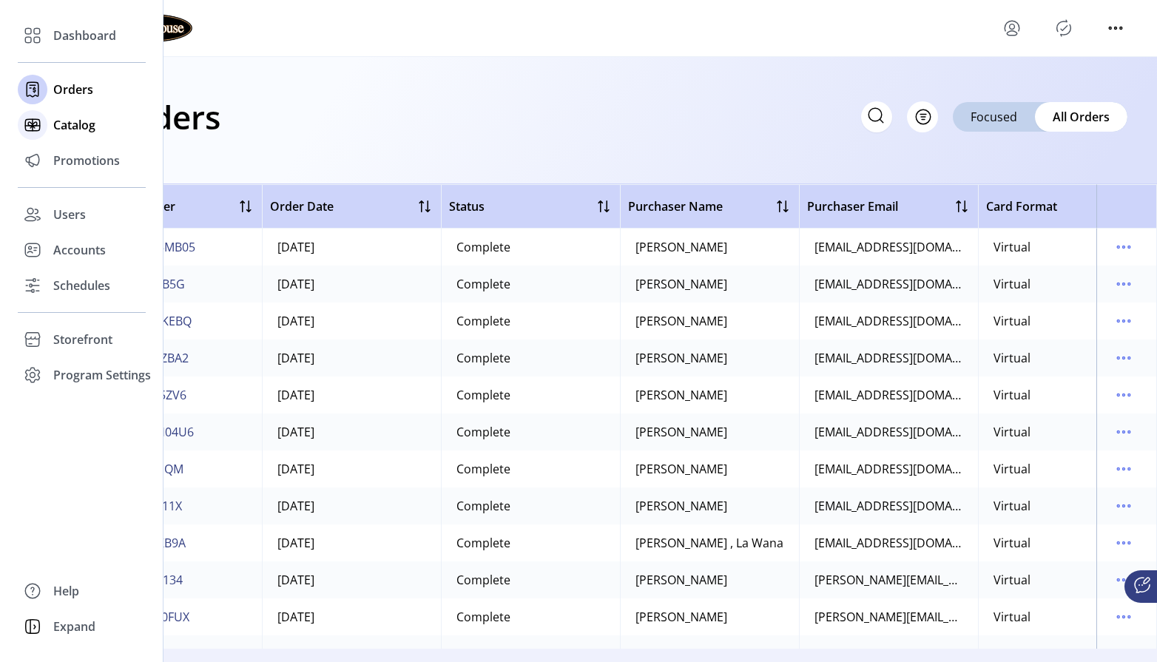
click at [69, 132] on span "Catalog" at bounding box center [74, 125] width 42 height 18
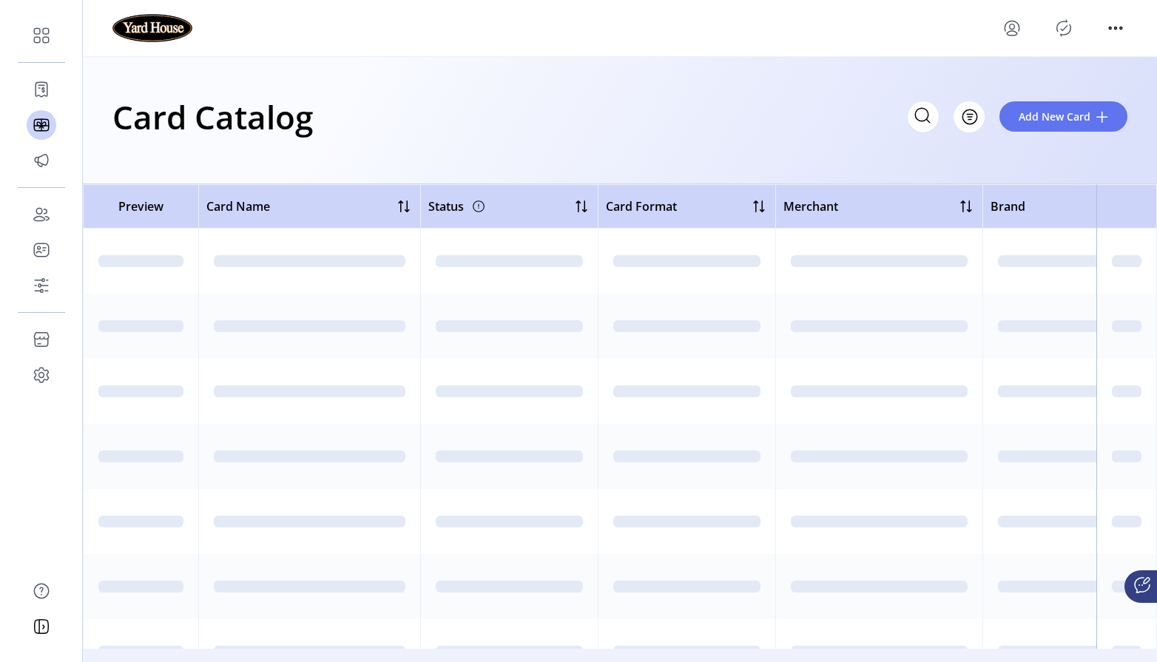
click at [606, 141] on div "Card Catalog Filter Add New Card" at bounding box center [619, 117] width 1015 height 52
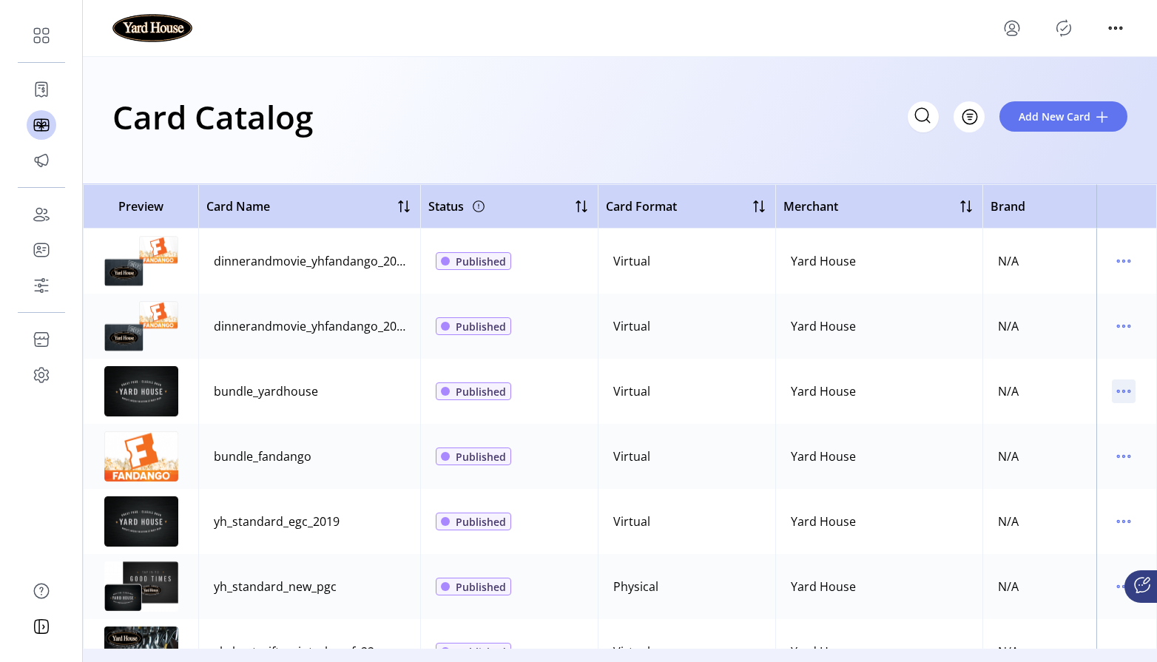
click at [1123, 392] on icon "menu" at bounding box center [1124, 391] width 2 height 2
click at [1072, 438] on span "Edit Details" at bounding box center [1053, 444] width 123 height 12
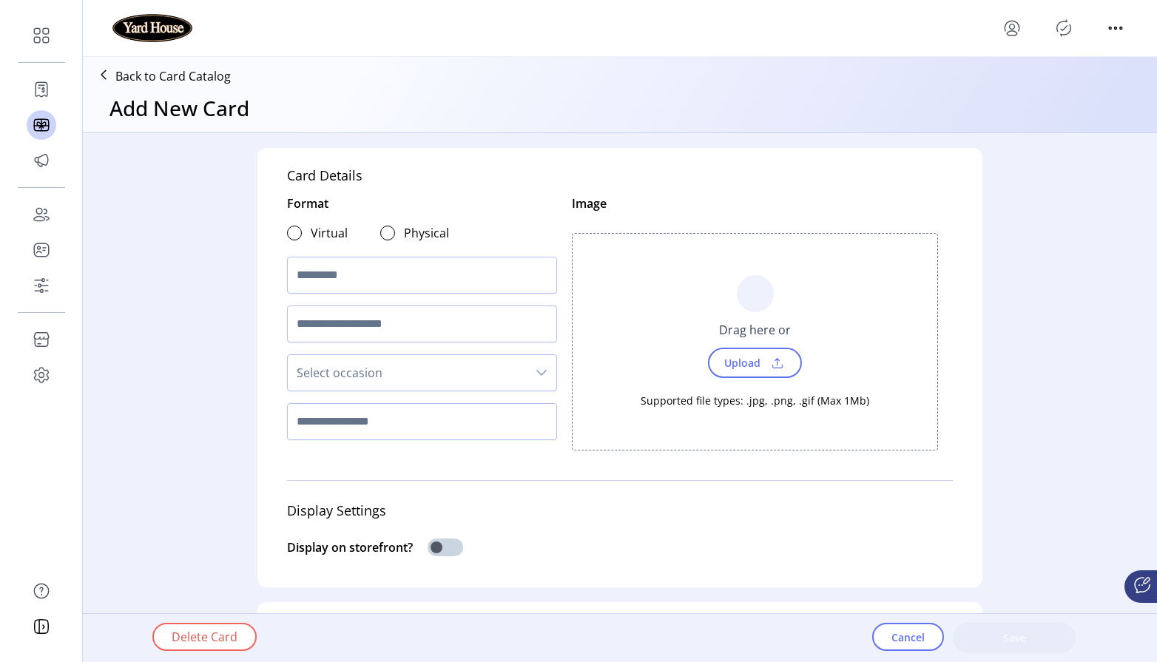
type input "*"
type input "**********"
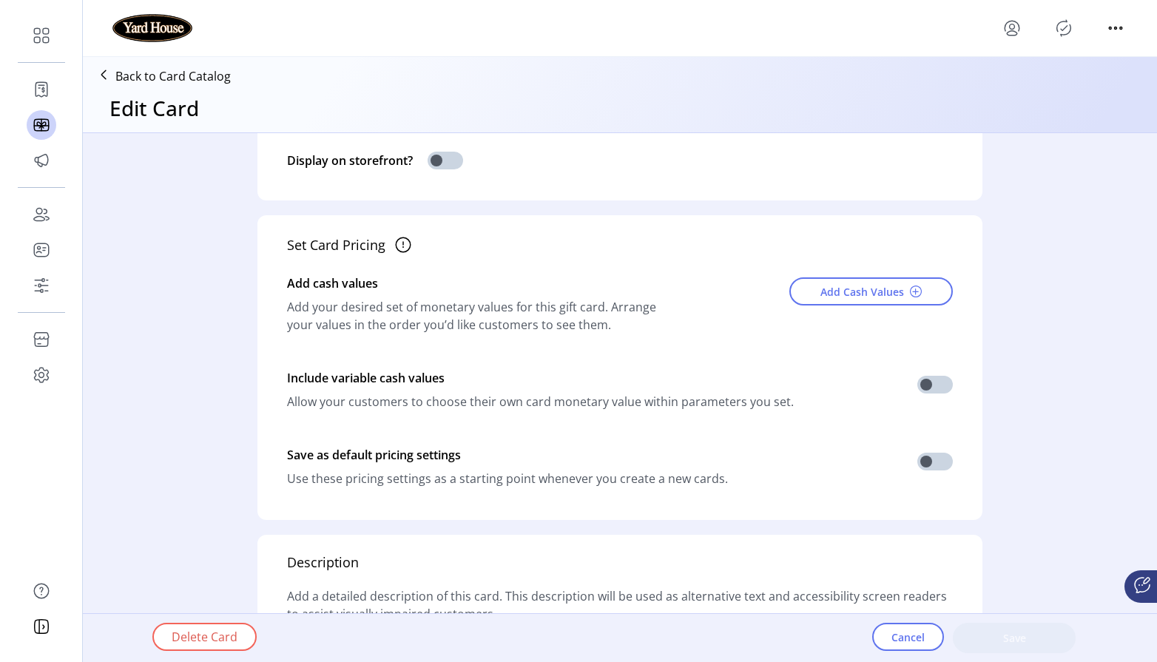
scroll to position [555, 0]
click at [870, 299] on button "Add Cash Values" at bounding box center [870, 291] width 163 height 28
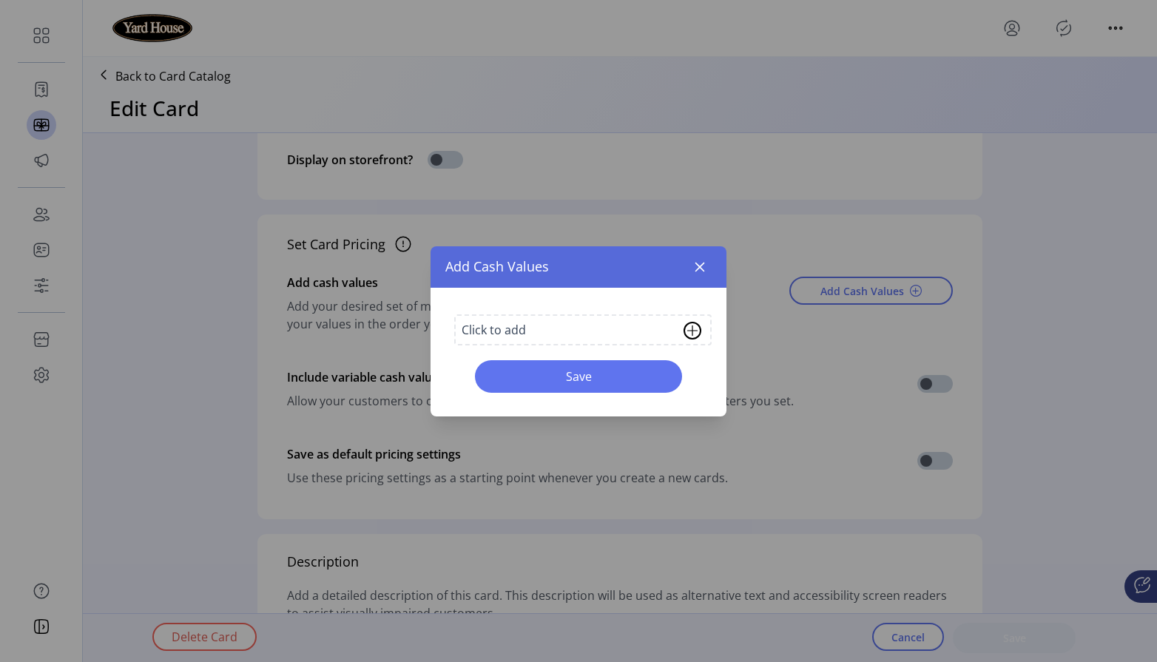
click at [697, 330] on img at bounding box center [692, 331] width 18 height 18
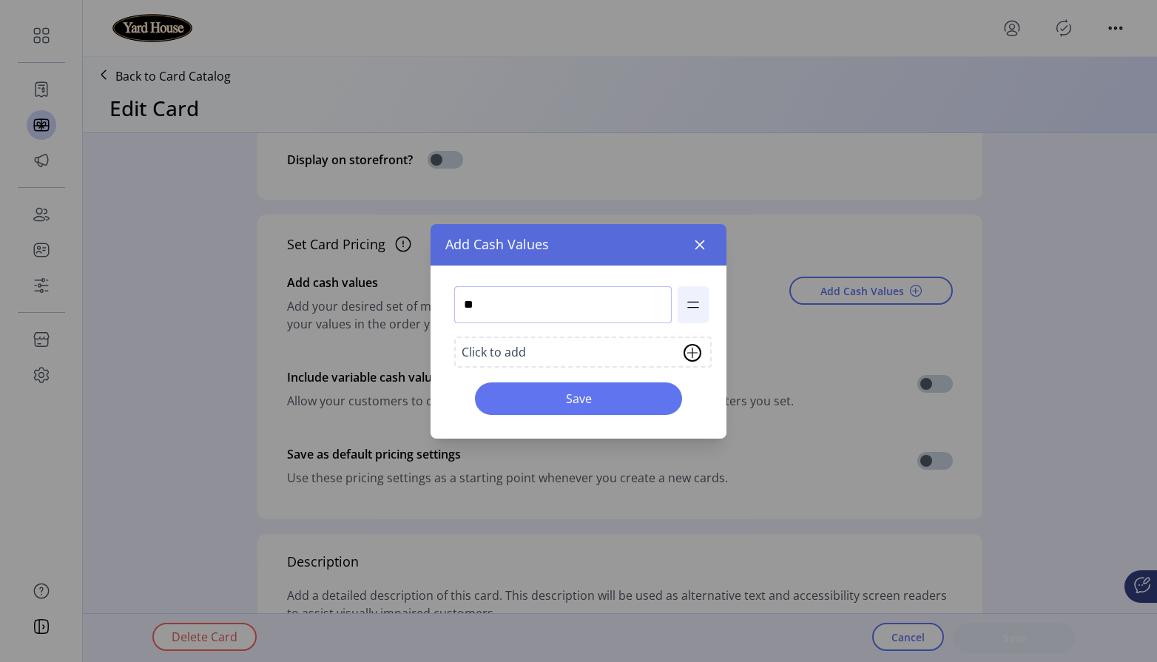
click at [605, 300] on input "**" at bounding box center [562, 304] width 217 height 37
click at [699, 353] on img at bounding box center [692, 353] width 18 height 18
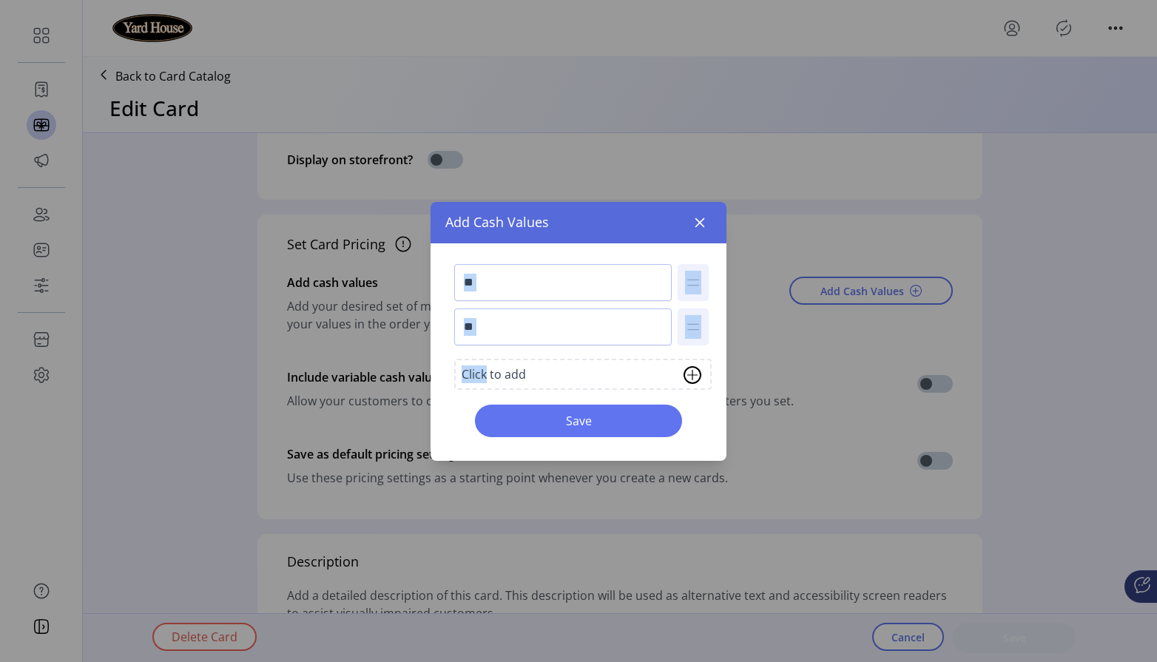
click at [699, 353] on div "** ** Click to add Save" at bounding box center [578, 351] width 296 height 217
click at [700, 228] on button "button" at bounding box center [700, 223] width 24 height 24
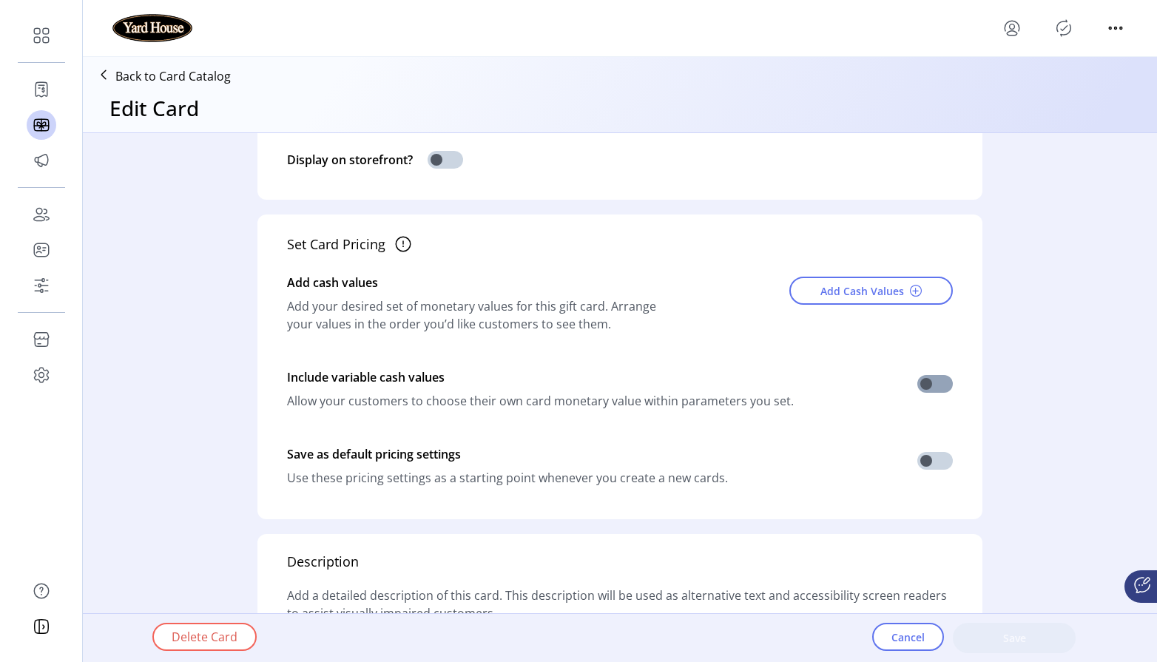
click at [927, 383] on span at bounding box center [934, 384] width 35 height 18
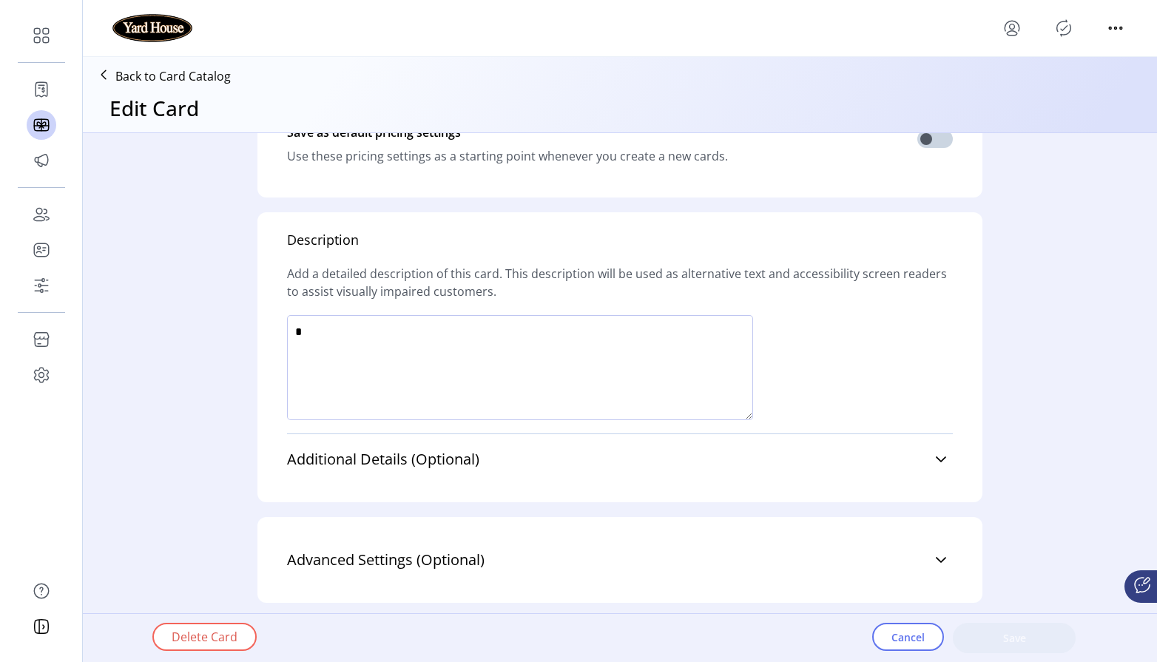
scroll to position [981, 0]
click at [944, 555] on link "Advanced Settings (Optional)" at bounding box center [620, 560] width 666 height 33
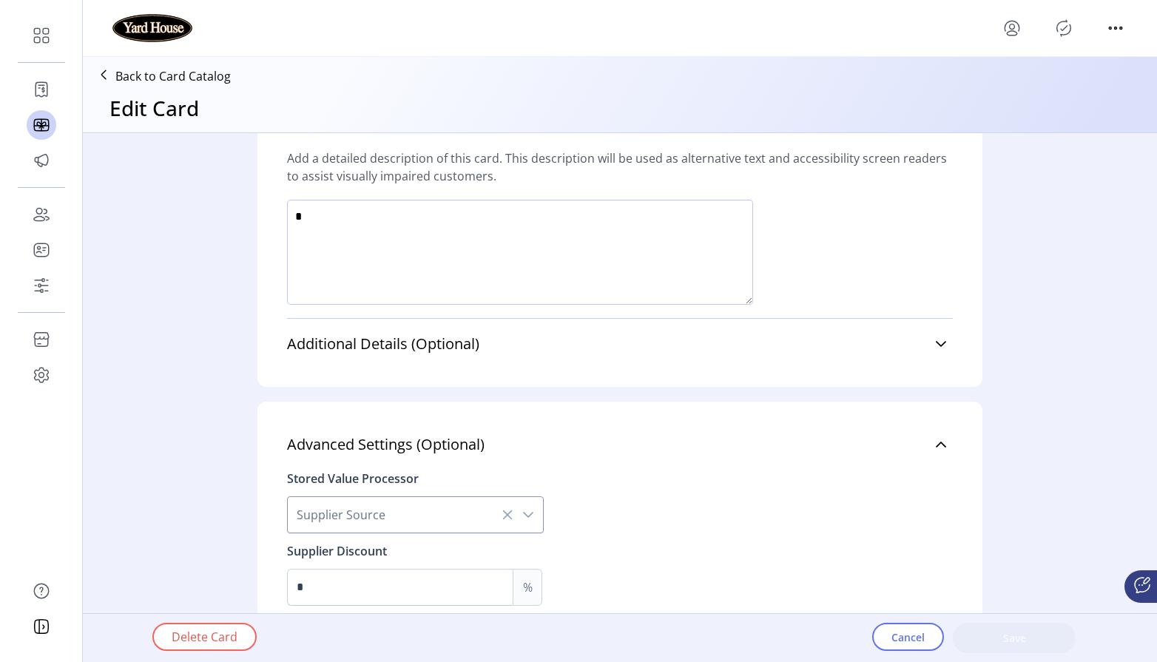
scroll to position [1145, 0]
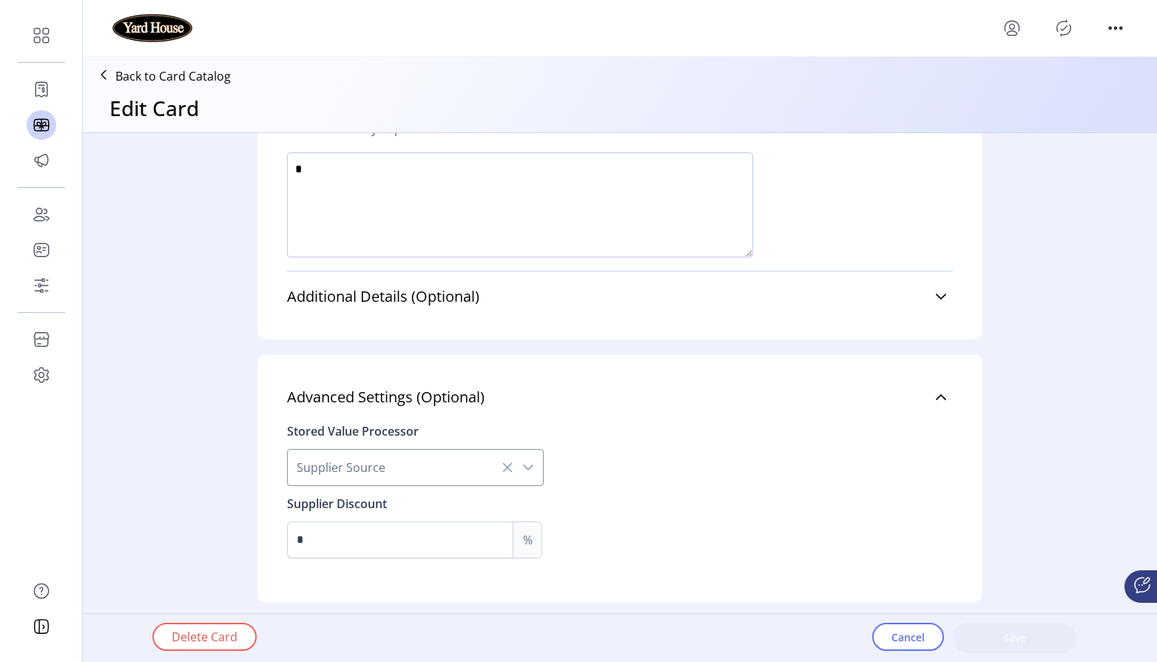
click at [532, 471] on div "dropdown trigger" at bounding box center [528, 467] width 30 height 35
click at [111, 87] on icon at bounding box center [104, 75] width 24 height 24
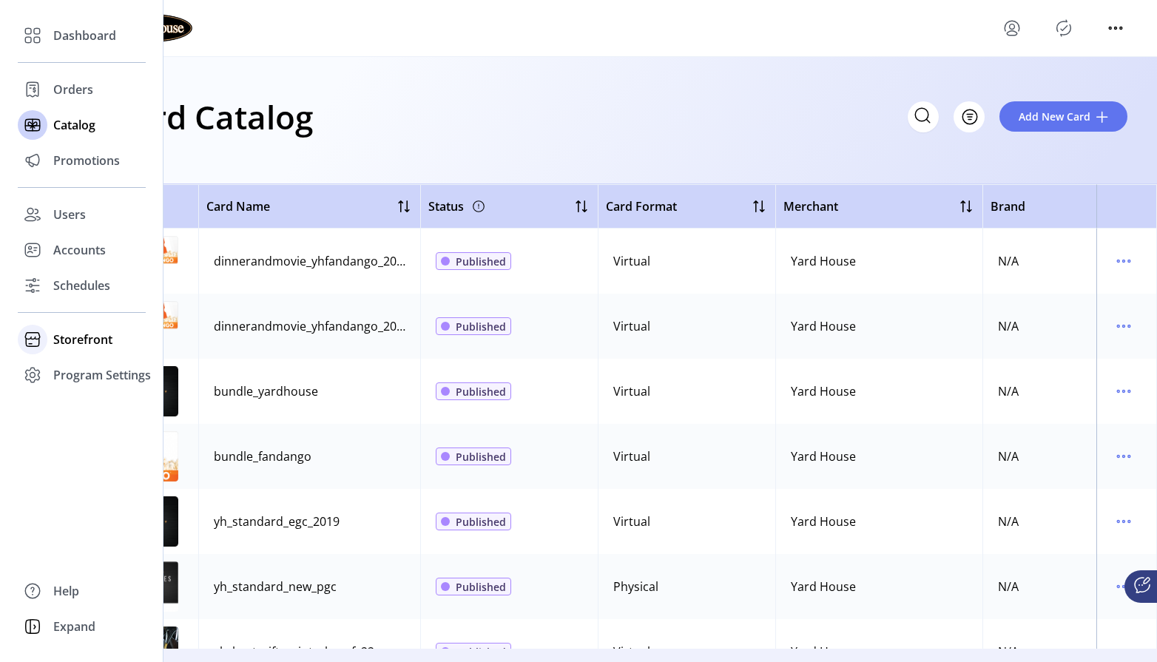
click at [82, 347] on span "Storefront" at bounding box center [82, 340] width 59 height 18
click at [95, 366] on span "Configuration" at bounding box center [92, 369] width 78 height 18
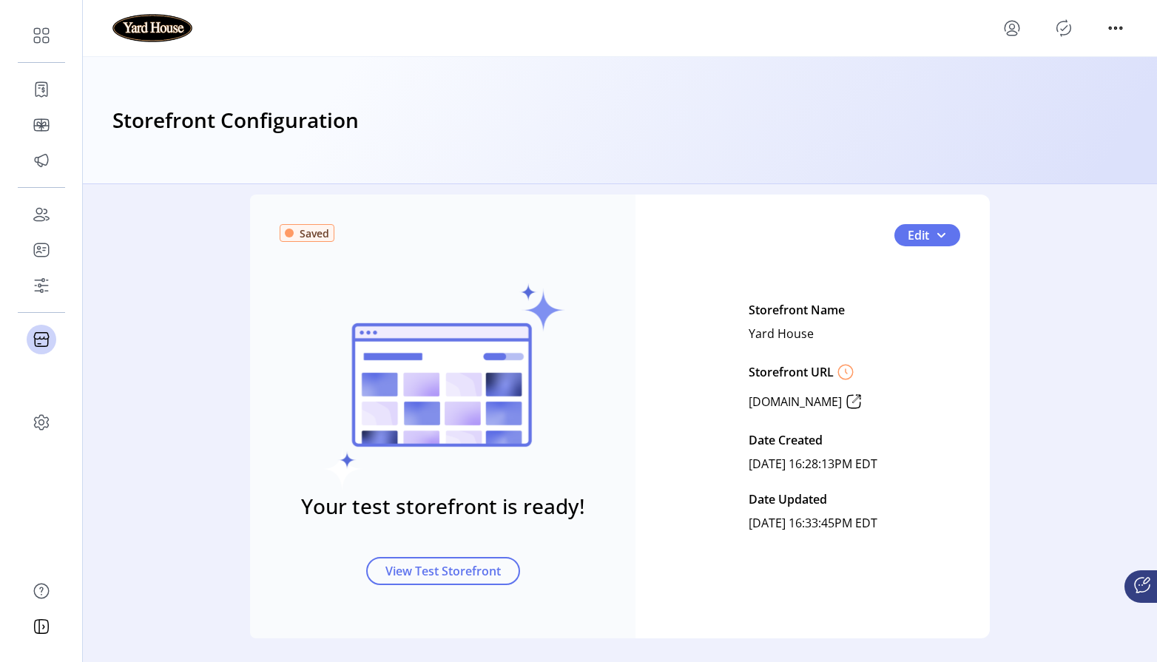
click at [953, 257] on div "Saved Your test storefront is ready! View Test Storefront Edit Storefront Name …" at bounding box center [619, 416] width 739 height 444
click at [940, 240] on span "button" at bounding box center [941, 235] width 12 height 12
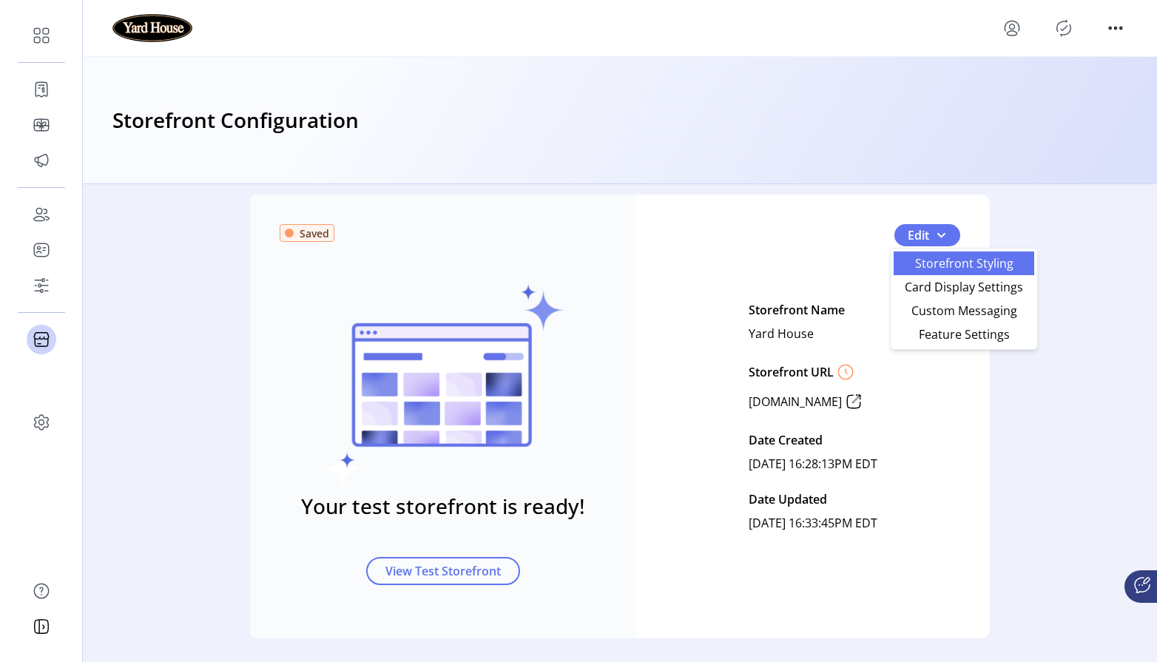
click at [935, 259] on span "Storefront Styling" at bounding box center [963, 263] width 123 height 12
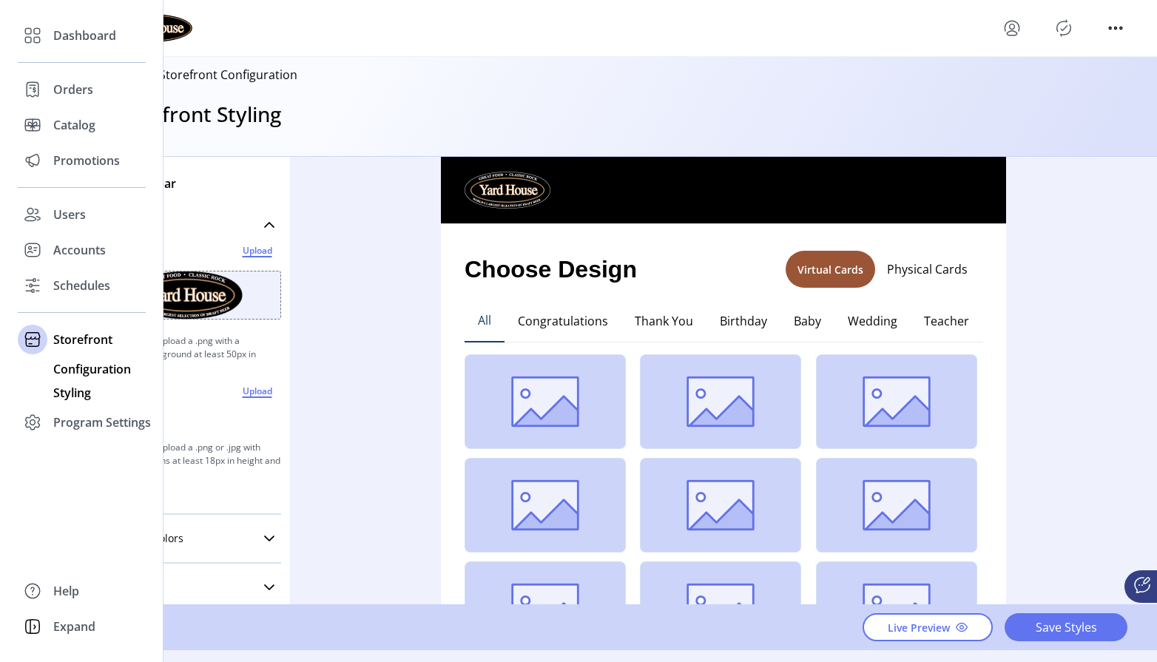
click at [75, 372] on span "Configuration" at bounding box center [92, 369] width 78 height 18
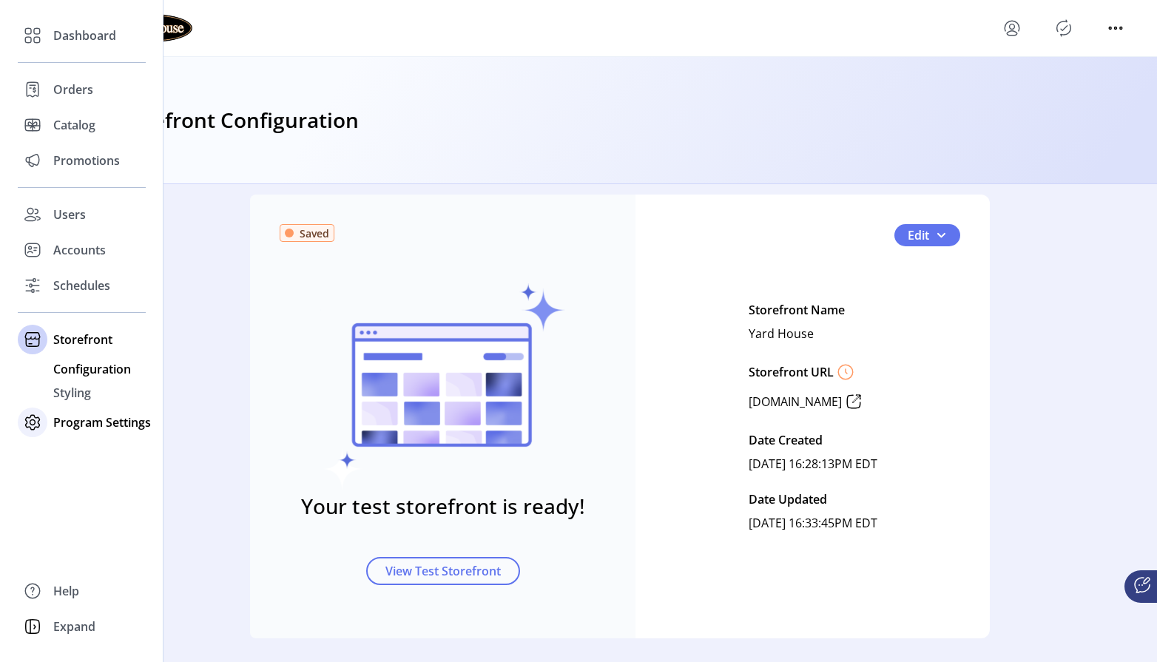
click at [73, 416] on span "Program Settings" at bounding box center [102, 422] width 98 height 18
click at [77, 409] on span "Templates" at bounding box center [82, 405] width 58 height 18
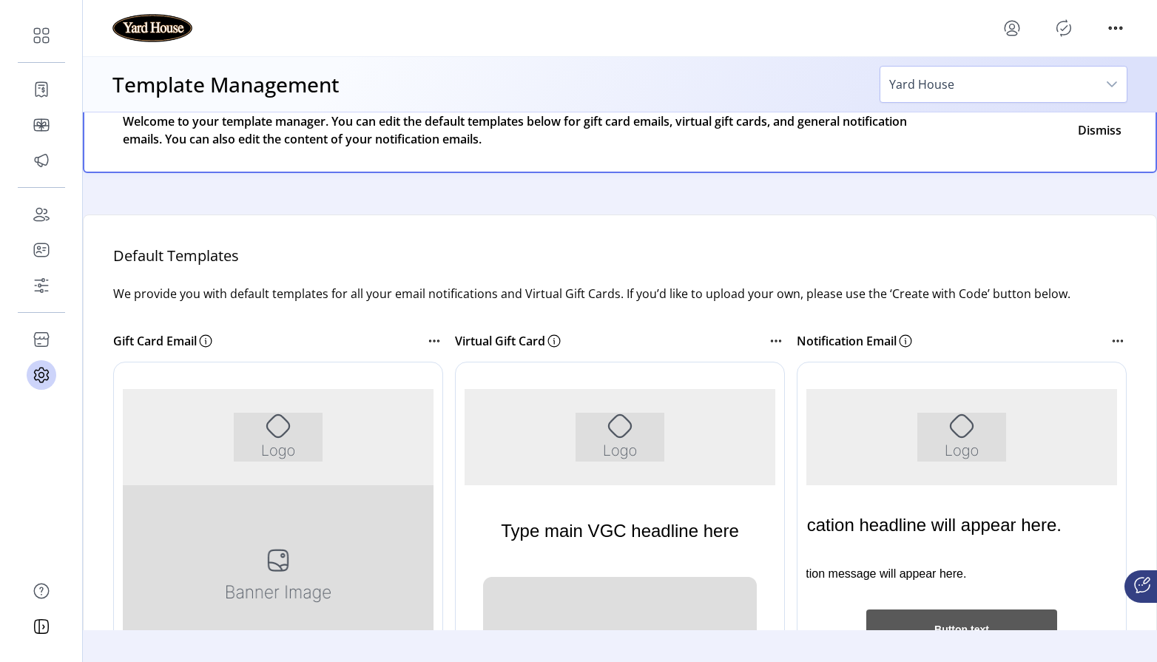
scroll to position [68, 0]
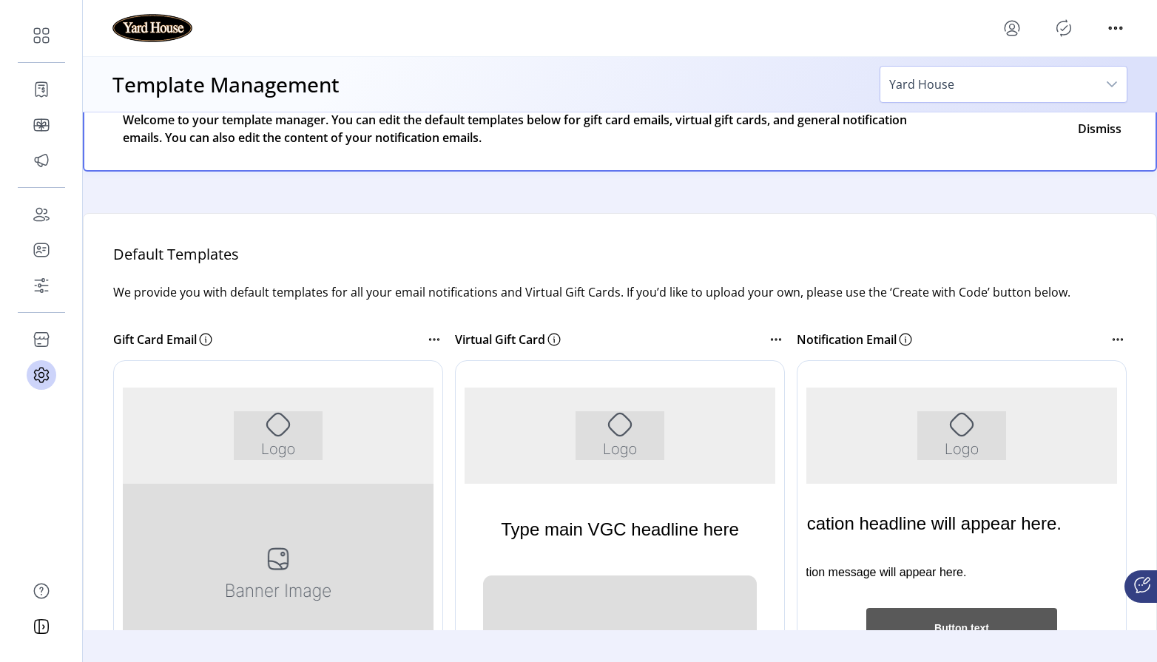
click at [436, 342] on icon at bounding box center [434, 340] width 18 height 18
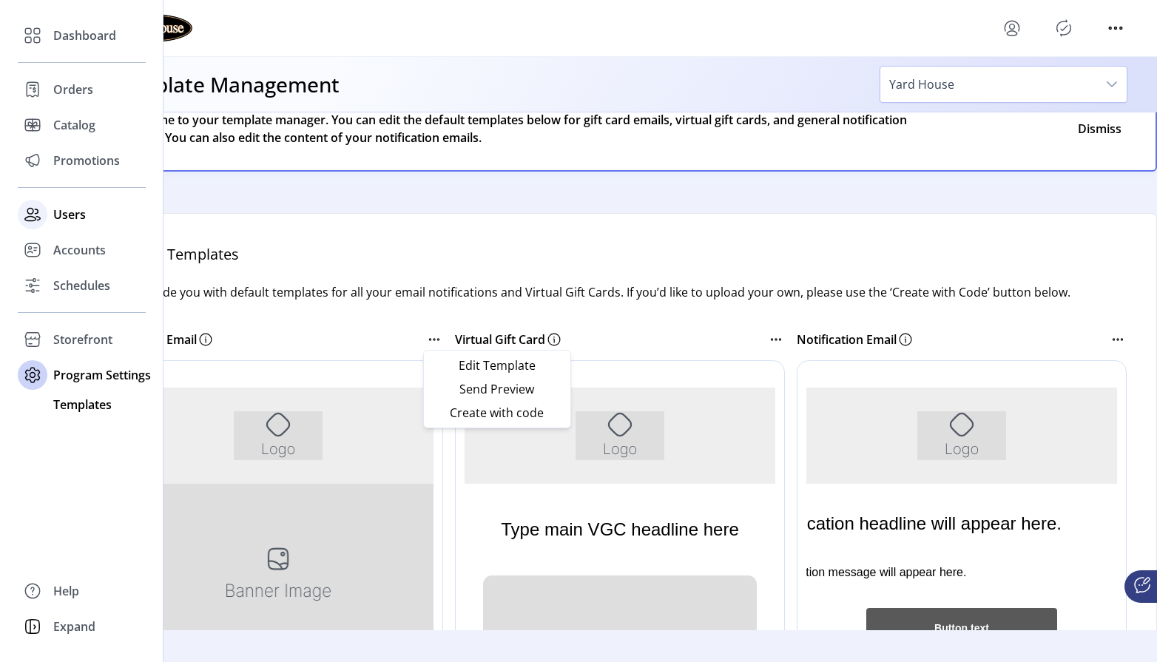
click at [45, 211] on div at bounding box center [33, 215] width 30 height 30
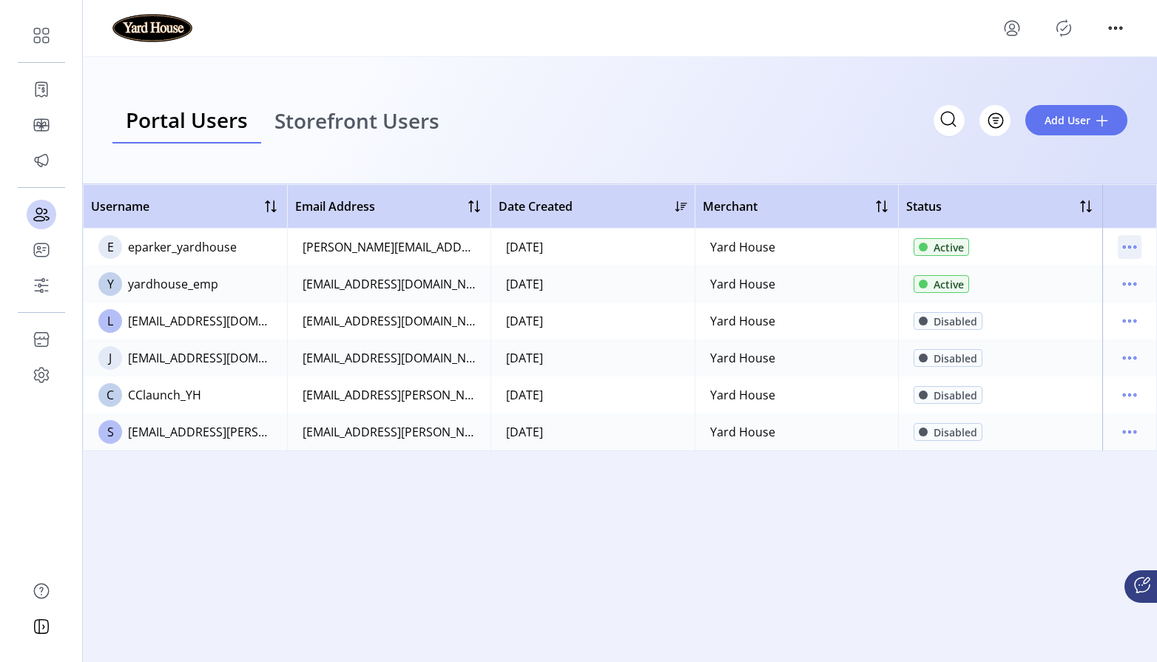
click at [1123, 244] on icon "menu" at bounding box center [1129, 247] width 24 height 24
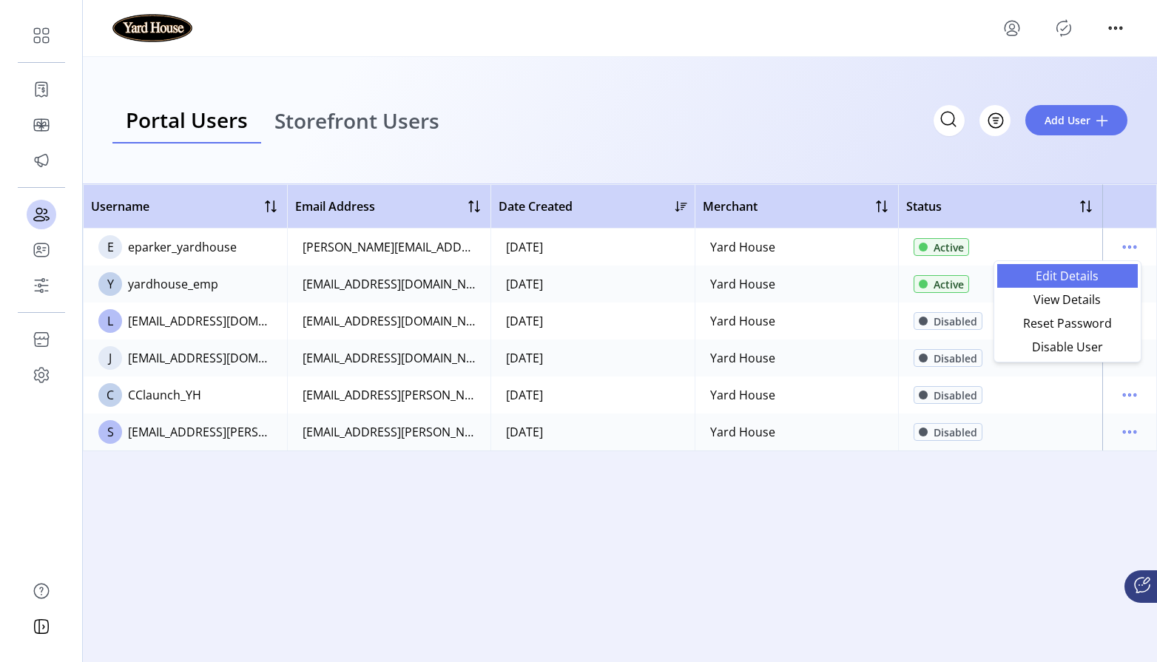
click at [1094, 270] on span "Edit Details" at bounding box center [1067, 276] width 123 height 12
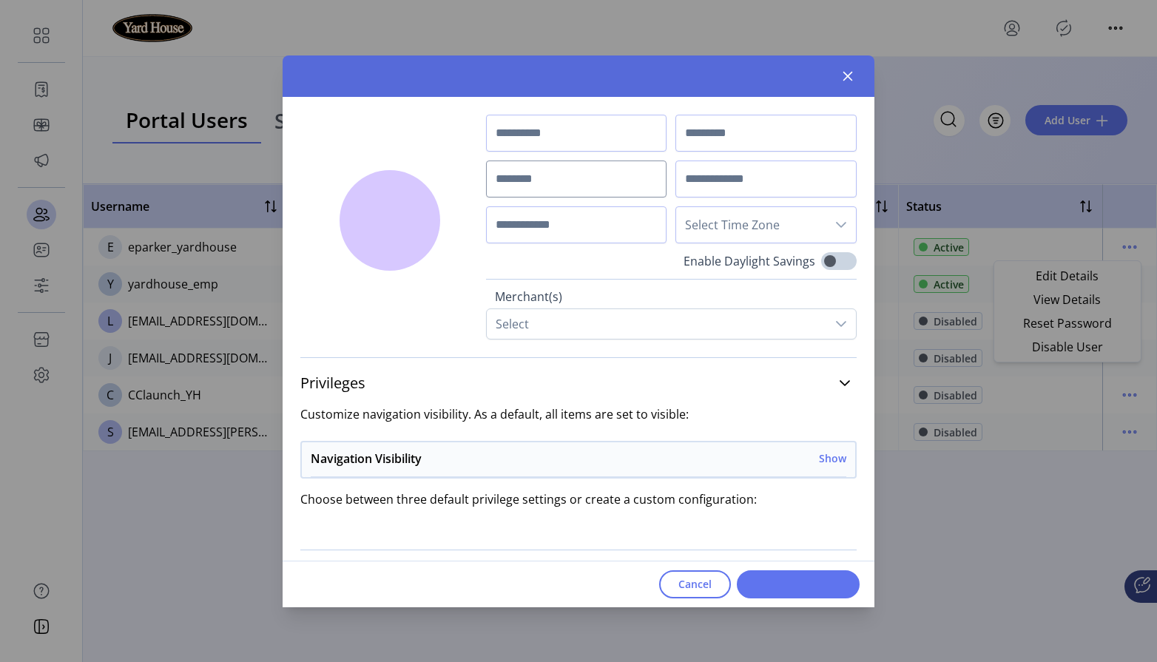
type input "*****"
type input "******"
type input "**********"
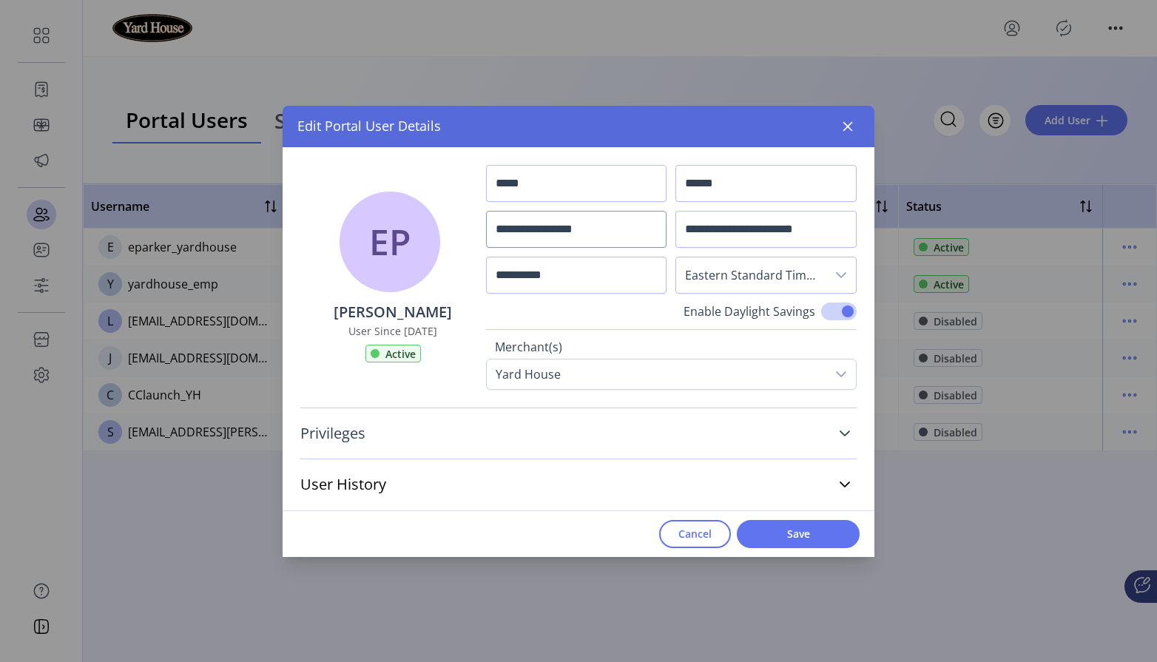
click at [561, 427] on link "Privileges" at bounding box center [578, 433] width 556 height 33
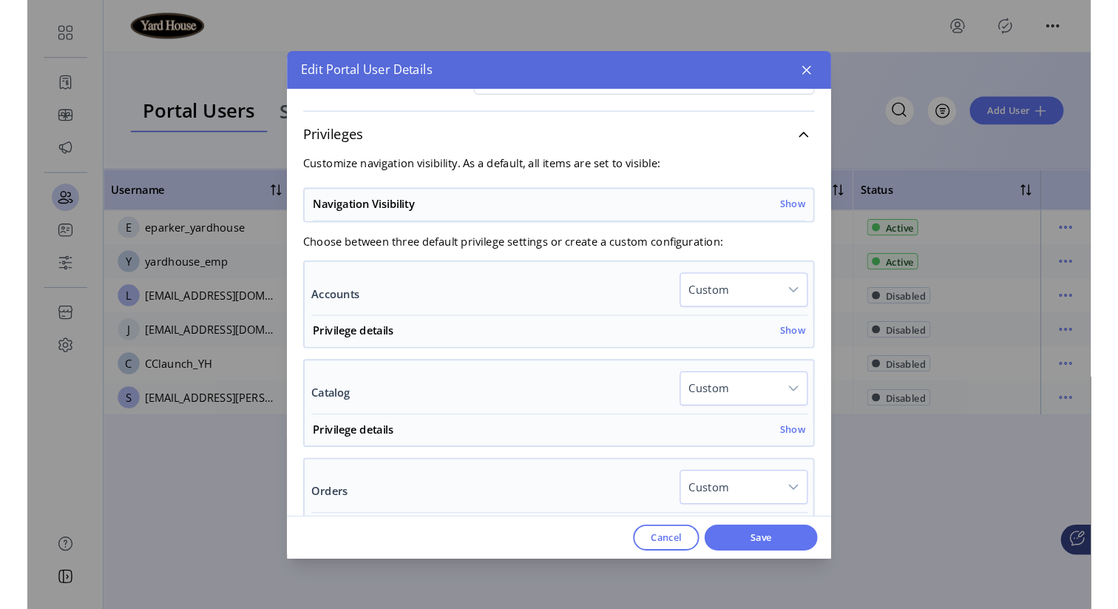
scroll to position [239, 0]
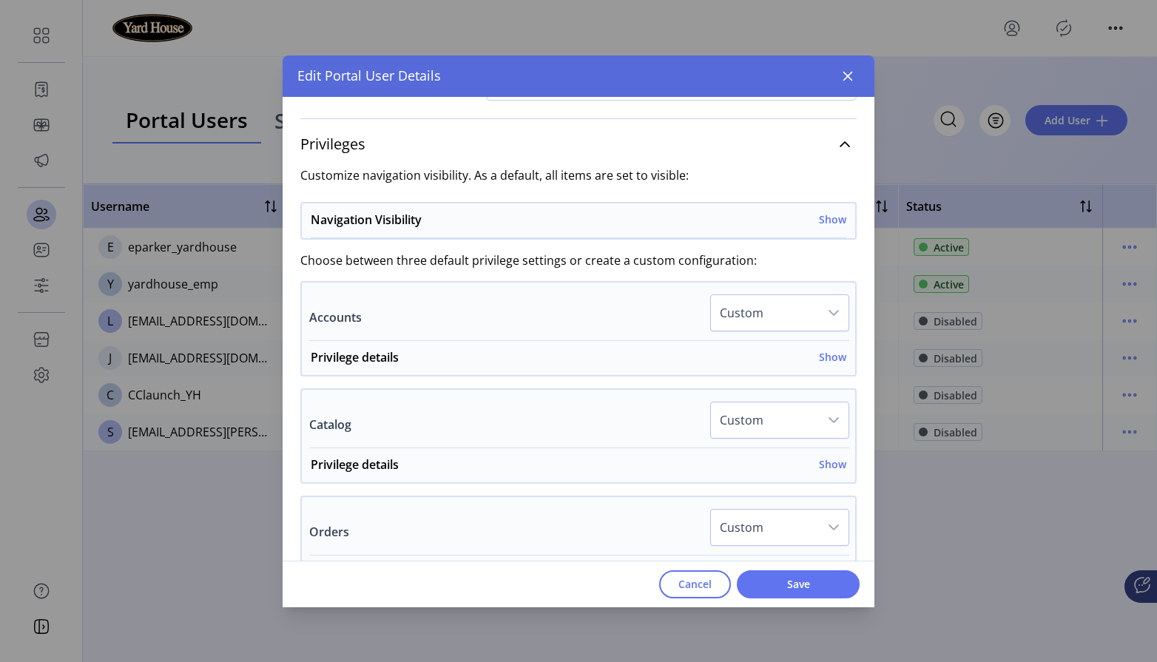
click at [655, 592] on div "Cancel Save" at bounding box center [578, 584] width 592 height 47
click at [674, 594] on button "Cancel" at bounding box center [695, 584] width 72 height 28
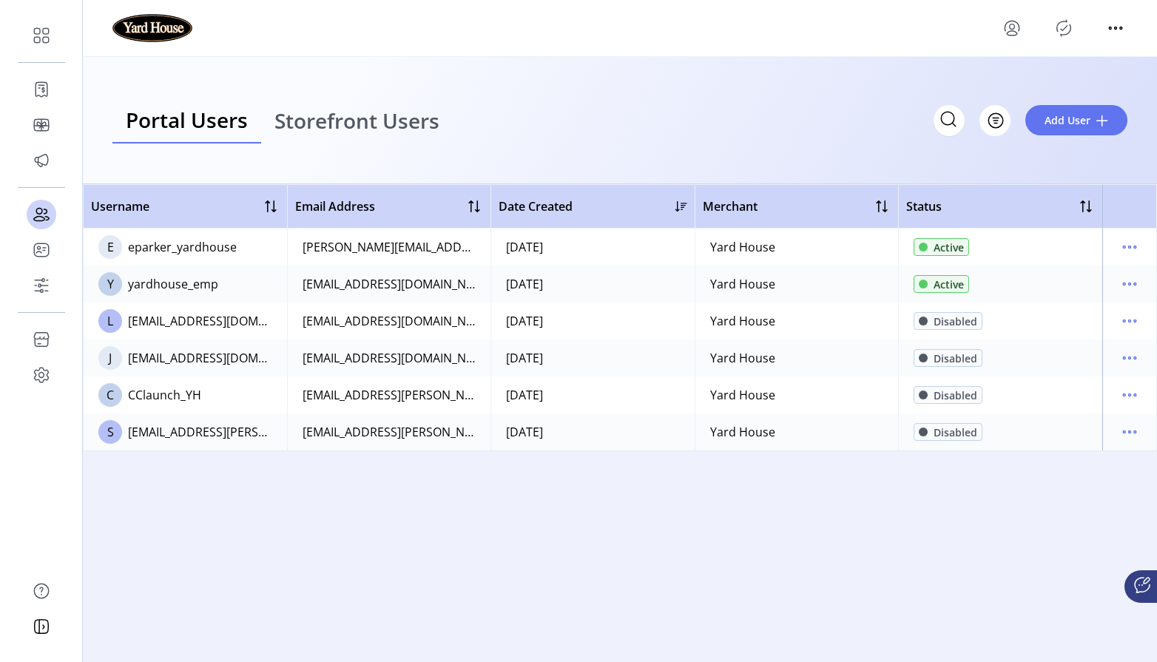
click at [1144, 584] on icon at bounding box center [1142, 585] width 18 height 18
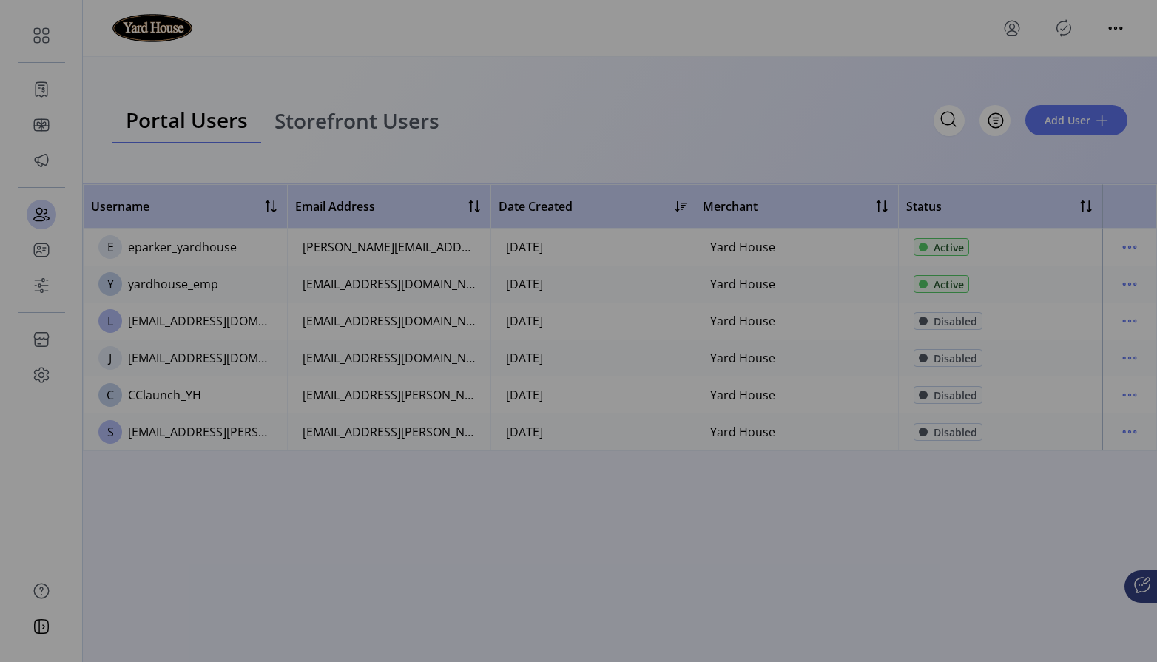
click at [537, 563] on div "[PERSON_NAME] [PERSON_NAME], our smart concierge bot, is ready to help. Hi I’m …" at bounding box center [578, 331] width 1157 height 662
